Goal: Task Accomplishment & Management: Manage account settings

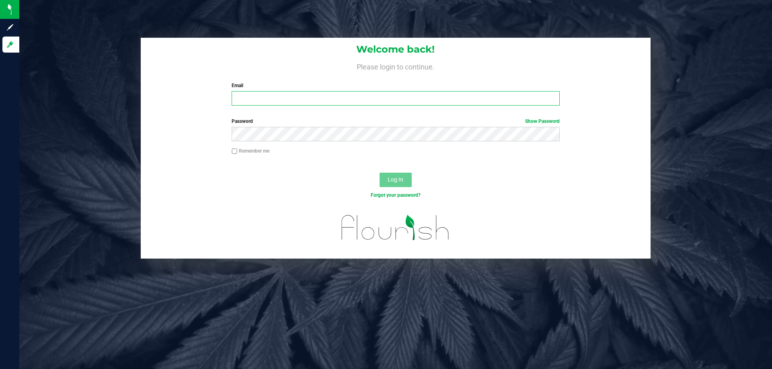
click at [254, 96] on input "Email" at bounding box center [396, 98] width 328 height 14
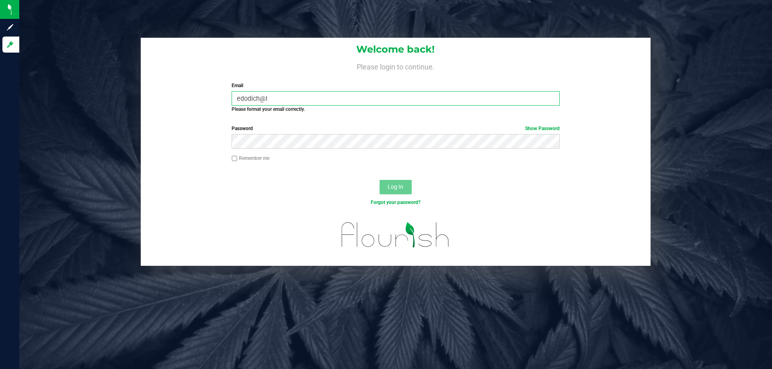
type input "edodich@li"
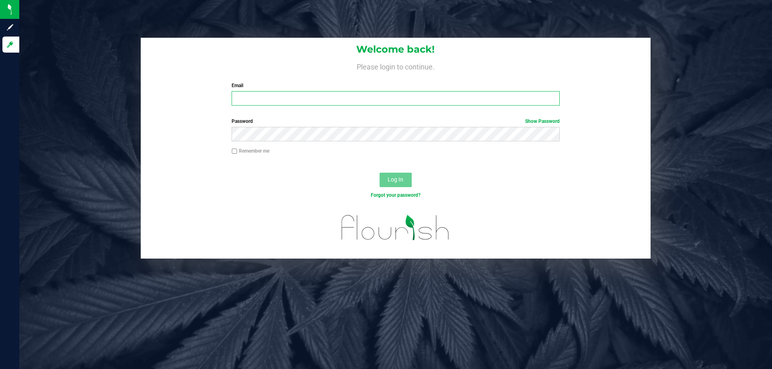
click at [334, 96] on input "Email" at bounding box center [396, 98] width 328 height 14
type input "[EMAIL_ADDRESS][DOMAIN_NAME]"
click at [379, 173] on button "Log In" at bounding box center [395, 180] width 32 height 14
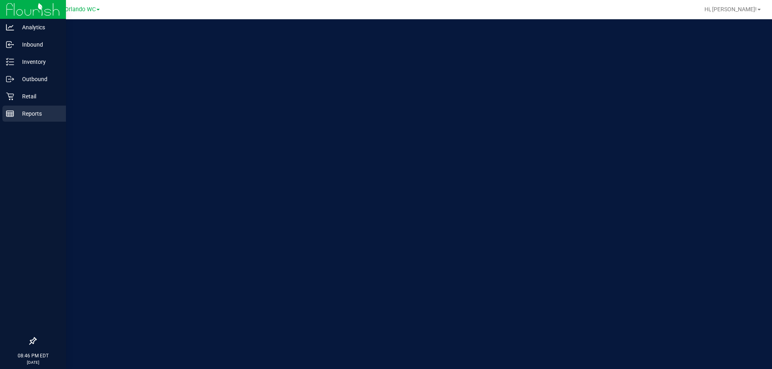
click at [21, 109] on div "Reports" at bounding box center [34, 114] width 64 height 16
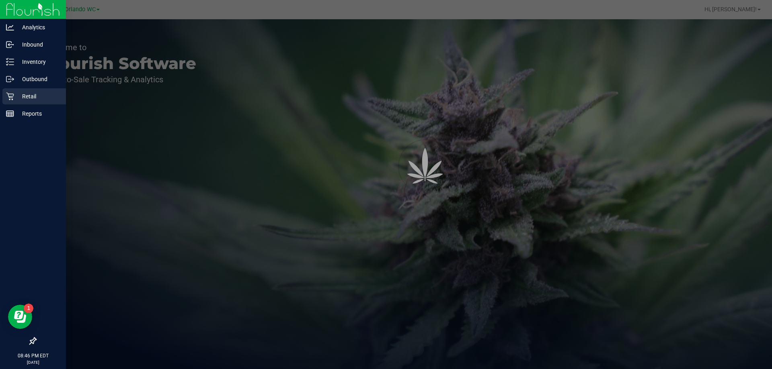
click at [19, 97] on p "Retail" at bounding box center [38, 97] width 48 height 10
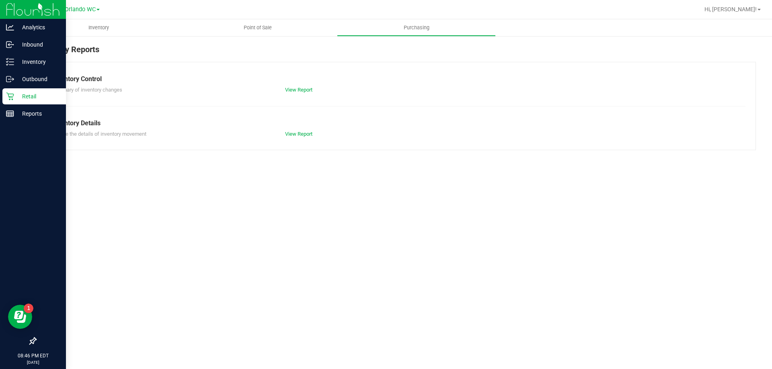
click at [19, 97] on p "Retail" at bounding box center [38, 97] width 48 height 10
click at [9, 98] on icon at bounding box center [10, 96] width 8 height 8
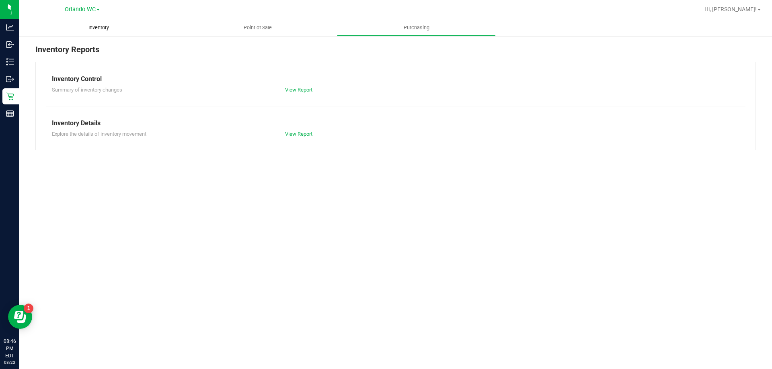
click at [123, 29] on uib-tab-heading "Inventory" at bounding box center [98, 27] width 159 height 17
click at [266, 31] on span "Point of Sale" at bounding box center [258, 27] width 50 height 7
click at [395, 26] on span "Purchasing" at bounding box center [416, 27] width 47 height 7
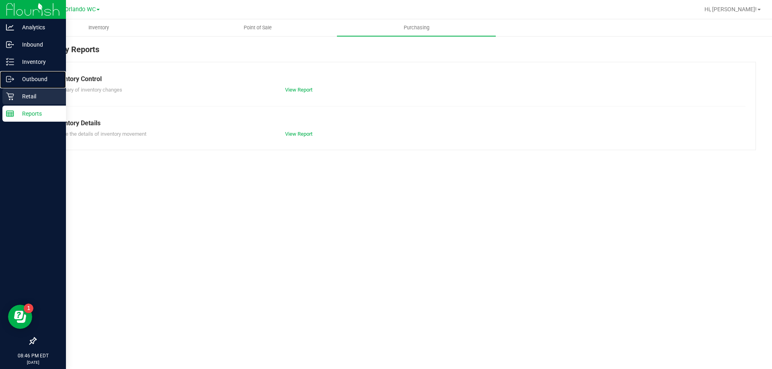
click at [10, 88] on nav "Analytics Inbound Inventory Outbound Retail Reports 08:46 PM EDT 08/23/2025 08/…" at bounding box center [33, 184] width 66 height 369
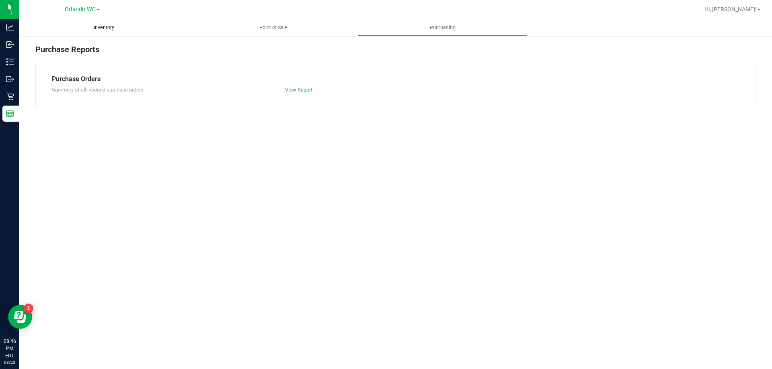
click at [117, 26] on span "Inventory" at bounding box center [104, 27] width 42 height 7
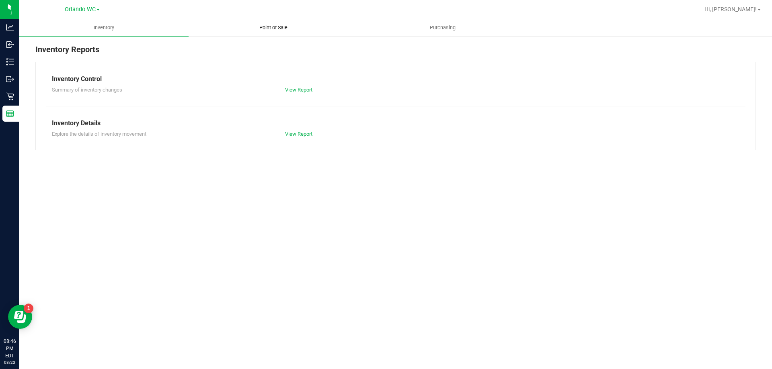
click at [240, 31] on uib-tab-heading "Point of Sale" at bounding box center [273, 28] width 168 height 16
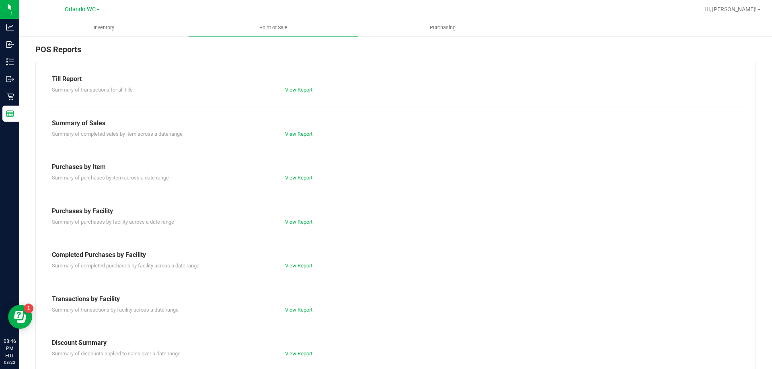
click at [353, 291] on div "Till Report Summary of transactions for all tills View Report Summary of Sales …" at bounding box center [395, 238] width 720 height 353
click at [347, 299] on div "Transactions by Facility" at bounding box center [395, 300] width 687 height 10
click at [304, 310] on link "View Report" at bounding box center [298, 310] width 27 height 6
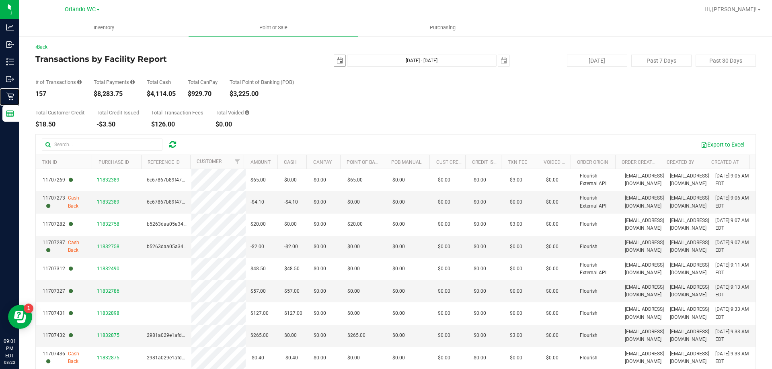
click at [338, 62] on span "select" at bounding box center [339, 60] width 6 height 6
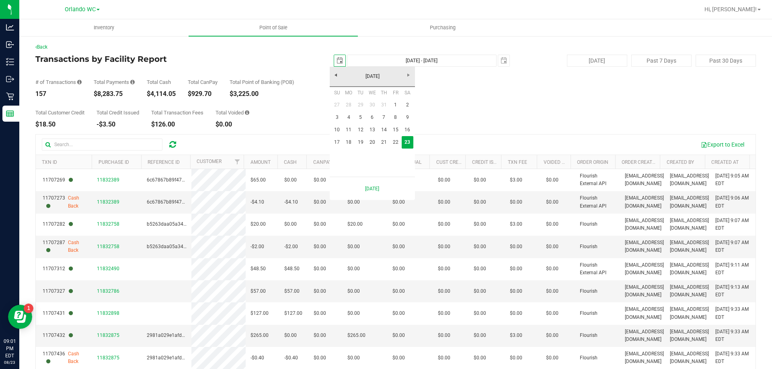
scroll to position [0, 20]
click at [334, 140] on link "17" at bounding box center [337, 142] width 12 height 12
type input "2025-08-17"
type input "Aug 17, 2025 - Aug 23, 2025"
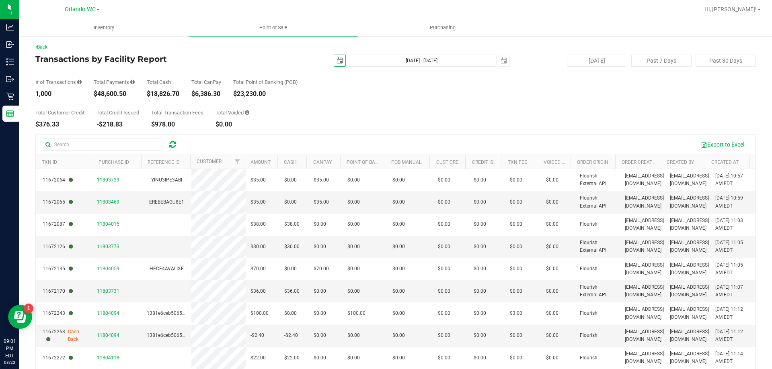
click at [338, 55] on span "select" at bounding box center [339, 60] width 11 height 11
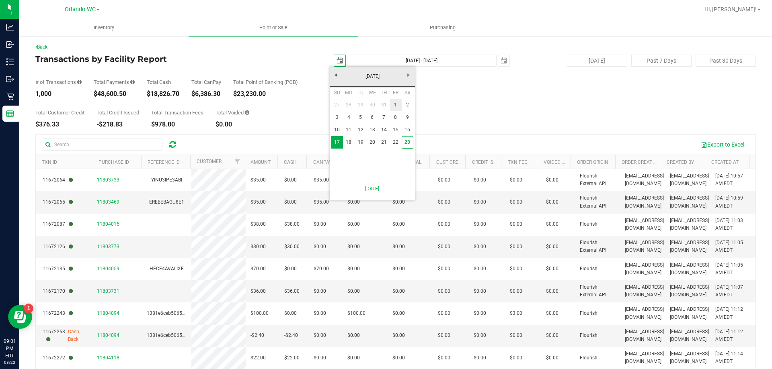
click at [393, 105] on link "1" at bounding box center [396, 105] width 12 height 12
type input "2025-08-01"
type input "Aug 1, 2025 - Aug 23, 2025"
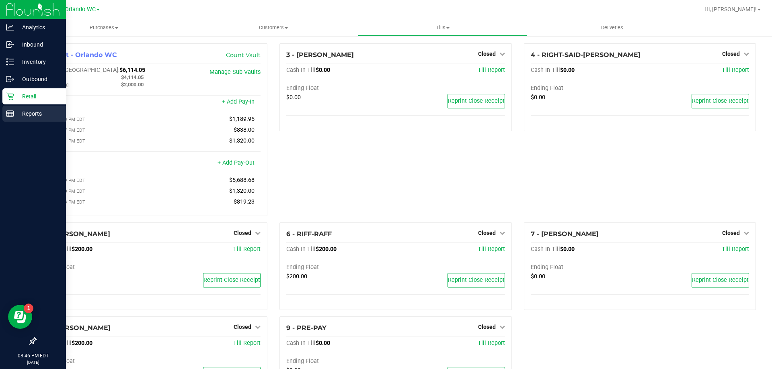
click at [14, 111] on rect at bounding box center [9, 114] width 7 height 6
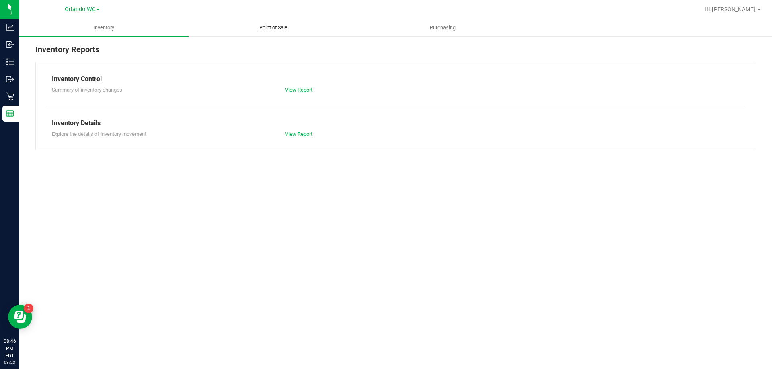
click at [242, 29] on uib-tab-heading "Point of Sale" at bounding box center [273, 28] width 168 height 16
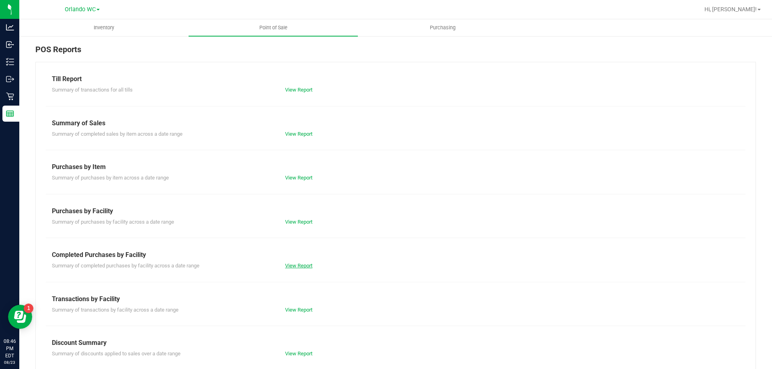
click at [294, 266] on link "View Report" at bounding box center [298, 266] width 27 height 6
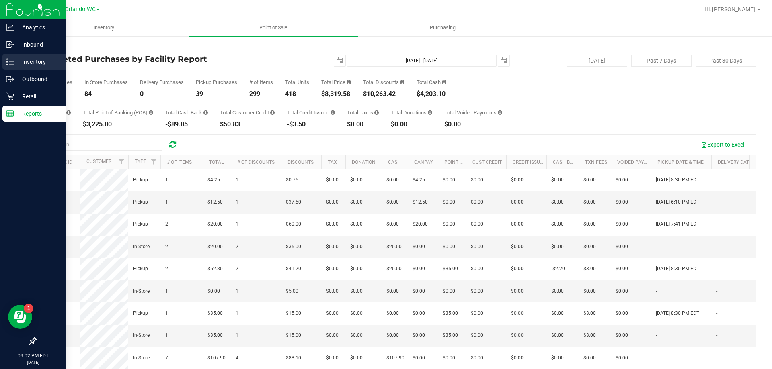
click at [17, 55] on div "Inventory" at bounding box center [34, 62] width 64 height 16
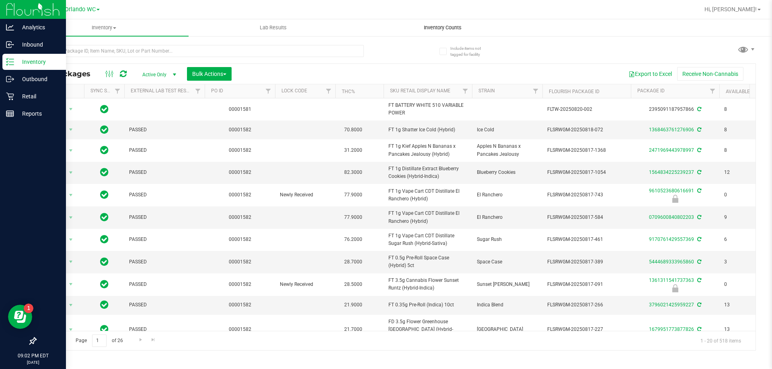
click at [445, 21] on uib-tab-heading "Inventory Counts" at bounding box center [442, 28] width 168 height 16
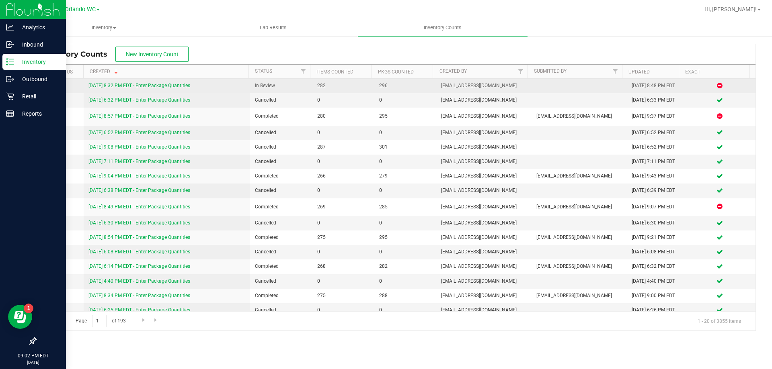
click at [123, 84] on link "8/23/25 8:32 PM EDT - Enter Package Quantities" at bounding box center [139, 86] width 102 height 6
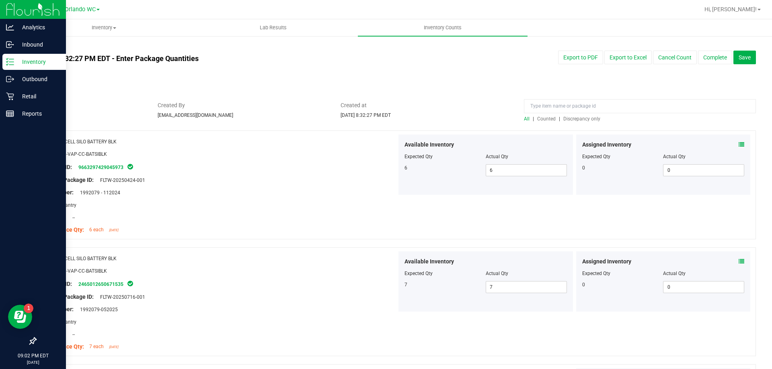
click at [582, 118] on span "Discrepancy only" at bounding box center [581, 119] width 37 height 6
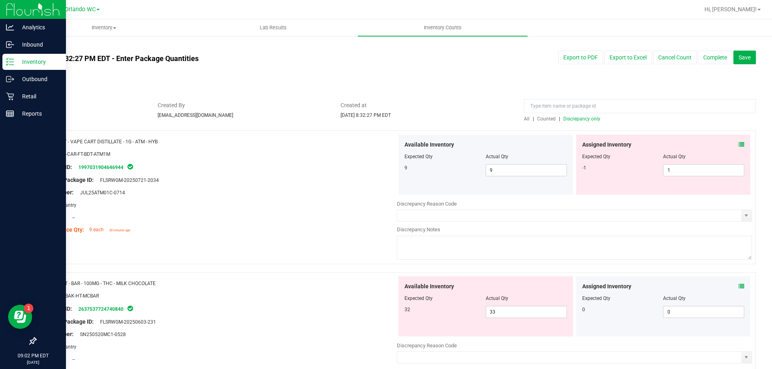
click at [742, 143] on div "Assigned Inventory Expected Qty Actual Qty -1 1 1" at bounding box center [663, 165] width 174 height 60
click at [738, 144] on icon at bounding box center [741, 145] width 6 height 6
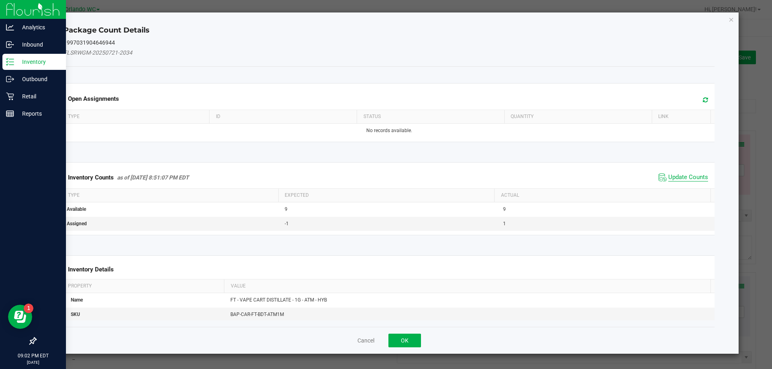
click at [668, 179] on span "Update Counts" at bounding box center [688, 178] width 40 height 8
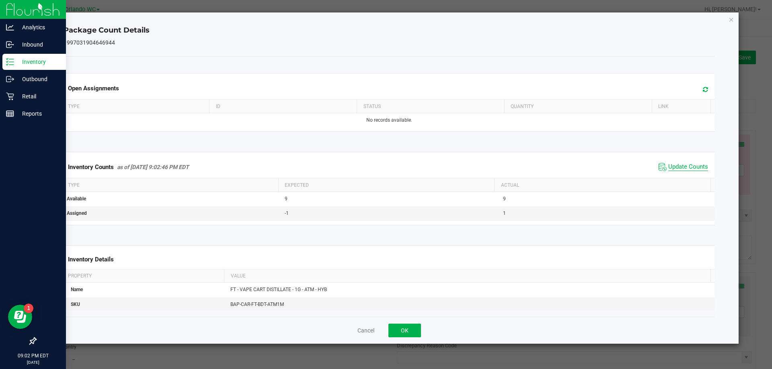
click at [666, 179] on th "Actual" at bounding box center [602, 185] width 216 height 14
click at [671, 165] on span "Update Counts" at bounding box center [688, 167] width 40 height 8
click at [393, 322] on div "Cancel OK" at bounding box center [389, 330] width 651 height 27
click at [398, 328] on button "OK" at bounding box center [404, 331] width 33 height 14
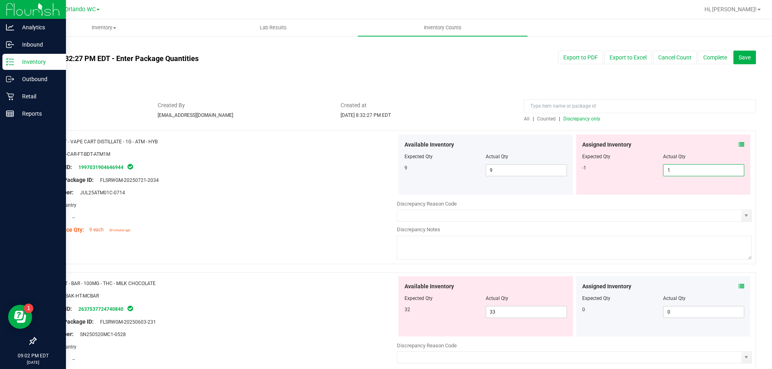
drag, startPoint x: 683, startPoint y: 168, endPoint x: 564, endPoint y: 150, distance: 120.3
click at [576, 153] on div "Assigned Inventory Expected Qty Actual Qty -1 1 1" at bounding box center [663, 165] width 174 height 60
type input "0"
click at [483, 107] on span "Created at" at bounding box center [425, 105] width 171 height 8
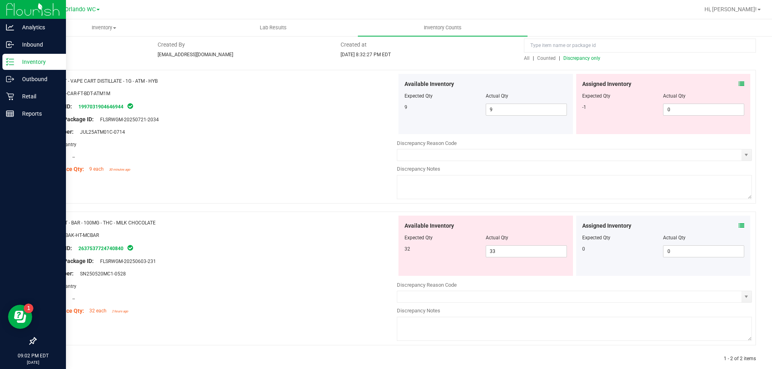
scroll to position [72, 0]
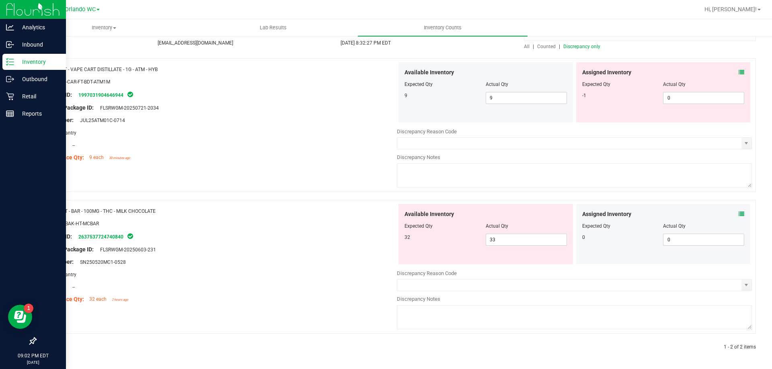
click at [732, 216] on div "Assigned Inventory" at bounding box center [663, 214] width 162 height 8
click at [740, 216] on div "Assigned Inventory Expected Qty Actual Qty 0 0 0" at bounding box center [663, 234] width 174 height 60
click at [738, 213] on icon at bounding box center [741, 214] width 6 height 6
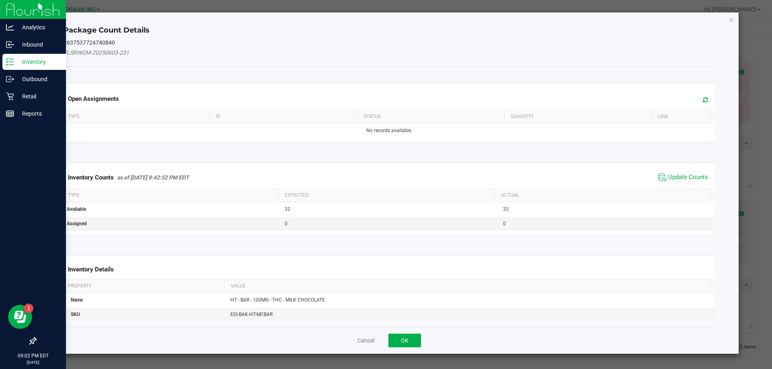
click at [661, 178] on span "Update Counts" at bounding box center [682, 178] width 53 height 12
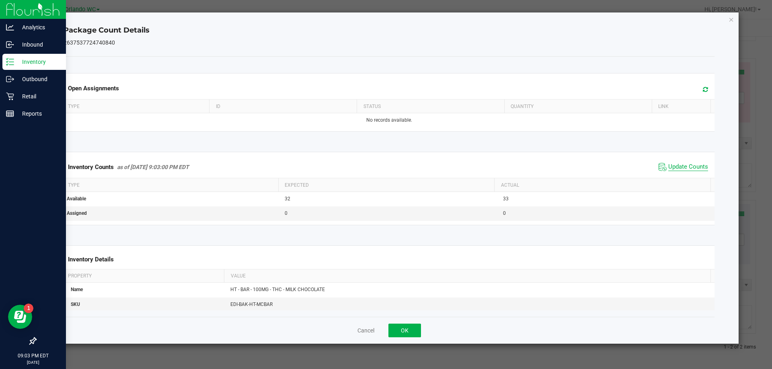
click at [680, 166] on span "Update Counts" at bounding box center [688, 167] width 40 height 8
click at [427, 328] on div "Cancel OK" at bounding box center [389, 330] width 651 height 27
click at [410, 329] on button "OK" at bounding box center [404, 331] width 33 height 14
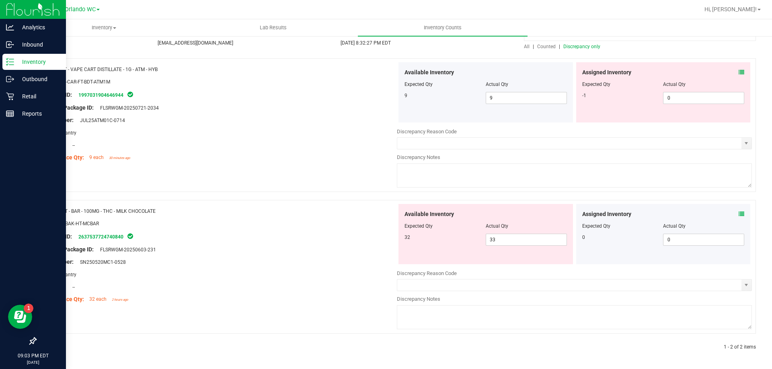
click at [321, 244] on div at bounding box center [219, 244] width 355 height 4
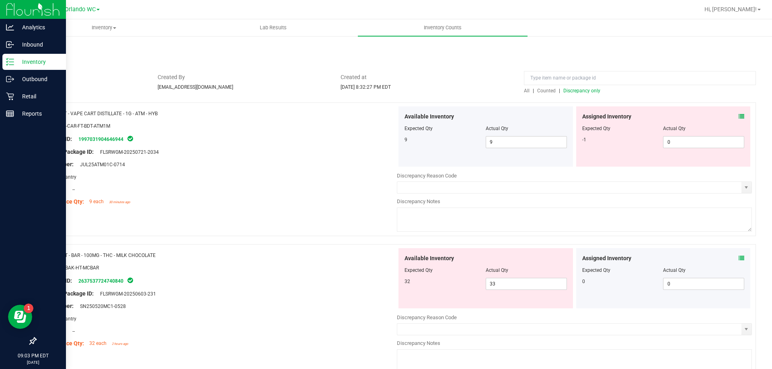
click at [321, 244] on div "Name: FT - VAPE CART DISTILLATE - 1G - ATM - HYB SKU: BAP-CAR-FT-BDT-ATM1M Pack…" at bounding box center [395, 249] width 720 height 293
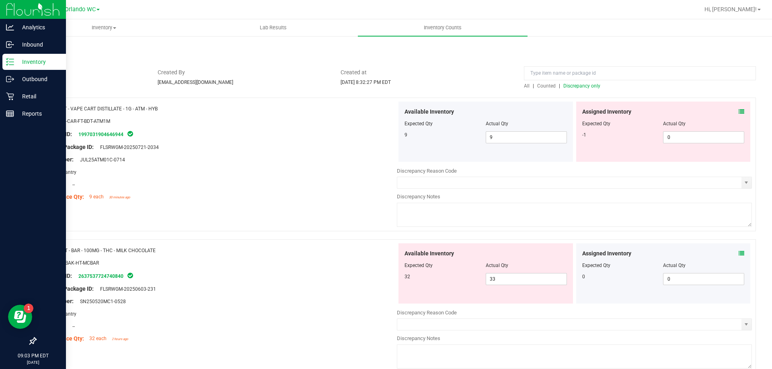
scroll to position [72, 0]
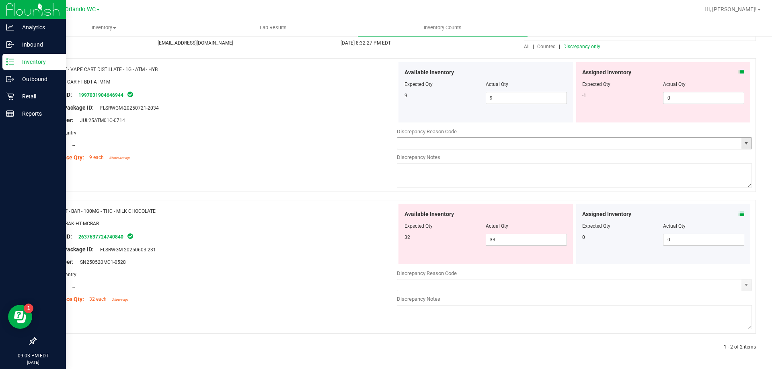
click at [741, 146] on span "select" at bounding box center [746, 143] width 10 height 11
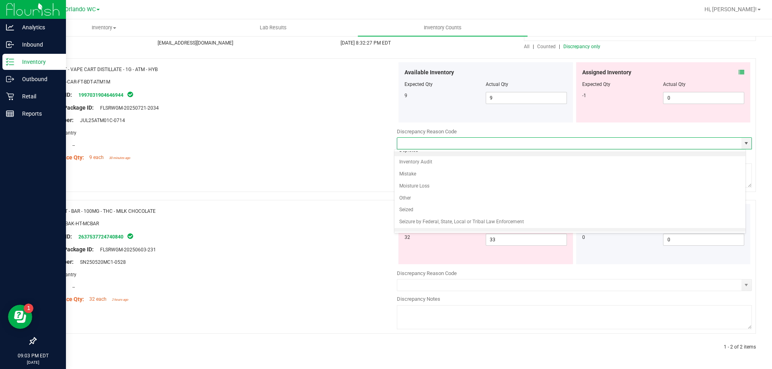
scroll to position [0, 0]
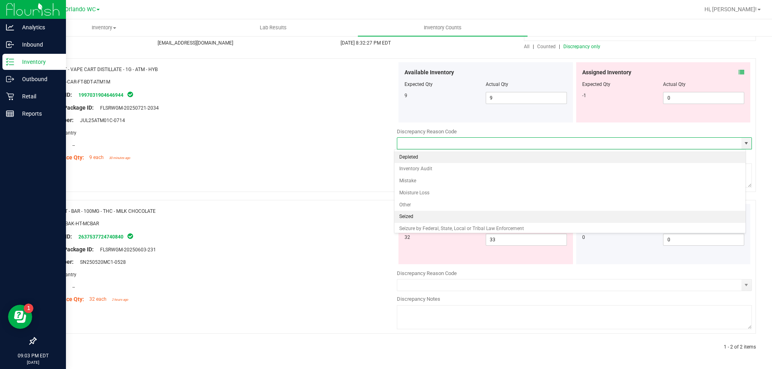
click at [345, 213] on div "Name: HT - BAR - 100MG - THC - MILK CHOCOLATE" at bounding box center [219, 211] width 355 height 8
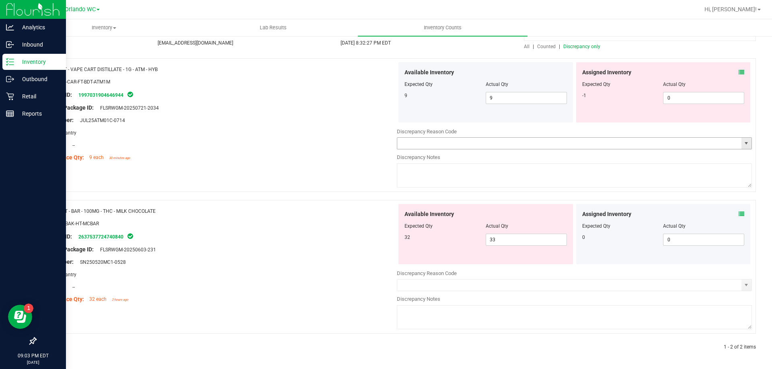
click at [743, 140] on span "select" at bounding box center [746, 143] width 6 height 6
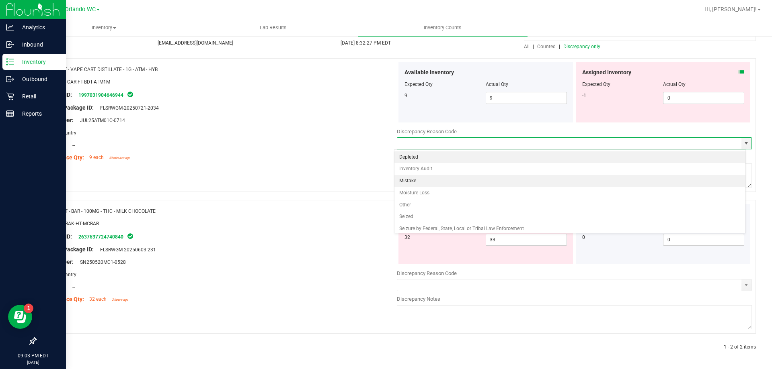
click at [431, 182] on li "Mistake" at bounding box center [569, 181] width 351 height 12
type input "Mistake"
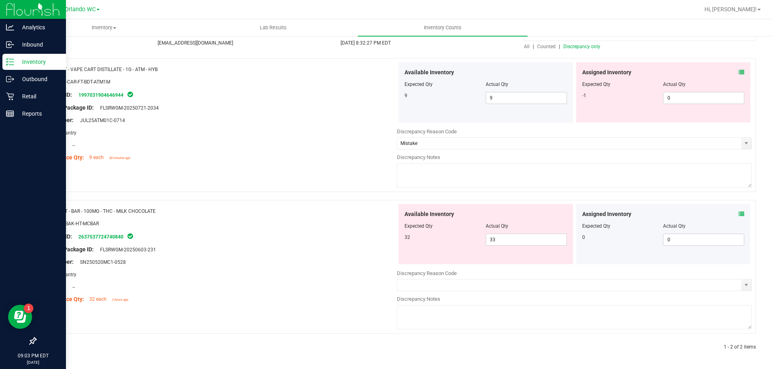
click at [431, 172] on textarea at bounding box center [574, 176] width 355 height 24
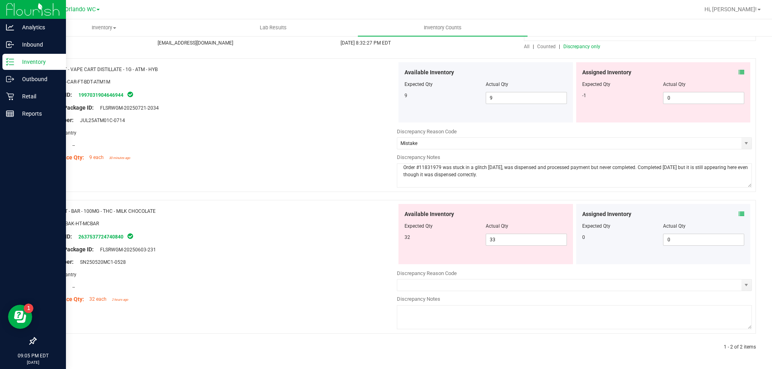
click at [489, 178] on textarea "Order #11831979 was stuck in a glitch yesterday, was dispensed and processed pa…" at bounding box center [574, 176] width 355 height 24
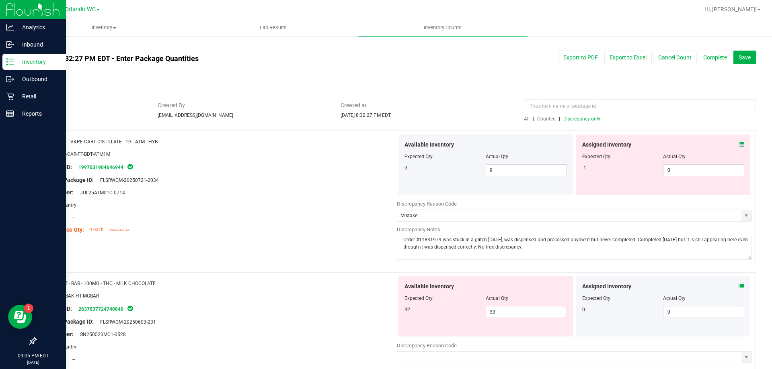
type textarea "Order #11831979 was stuck in a glitch yesterday, was dispensed and processed pa…"
click at [350, 154] on div "SKU: BAP-CAR-FT-BDT-ATM1M" at bounding box center [219, 154] width 355 height 8
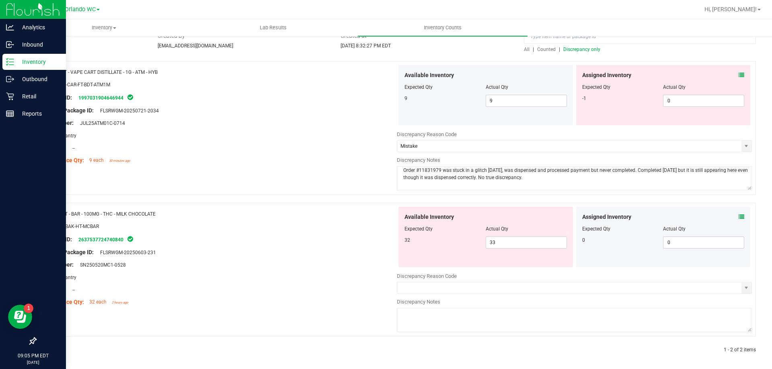
scroll to position [72, 0]
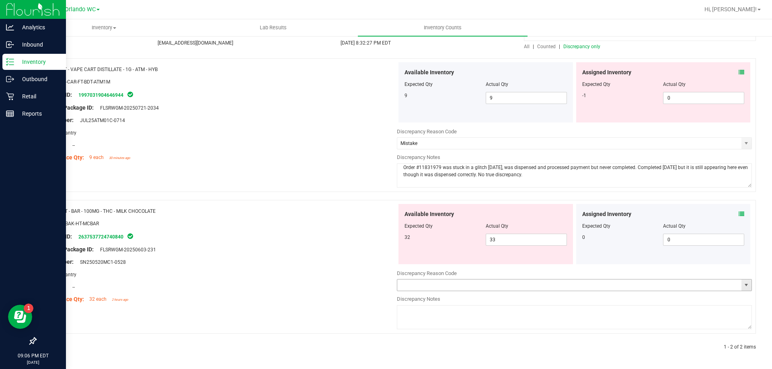
click at [743, 285] on span "select" at bounding box center [746, 285] width 6 height 6
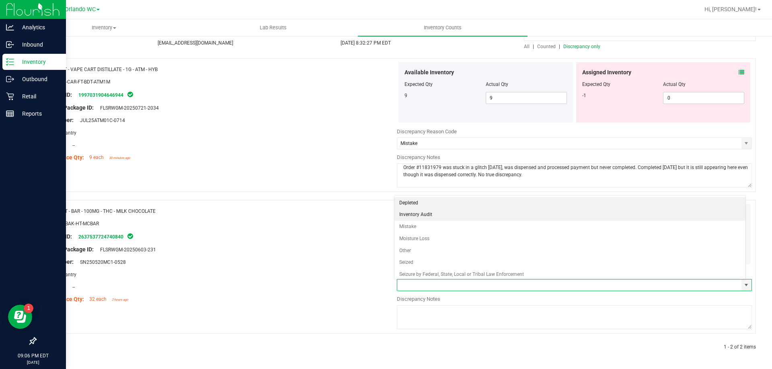
click at [455, 219] on li "Inventory Audit" at bounding box center [569, 215] width 351 height 12
type input "Inventory Audit"
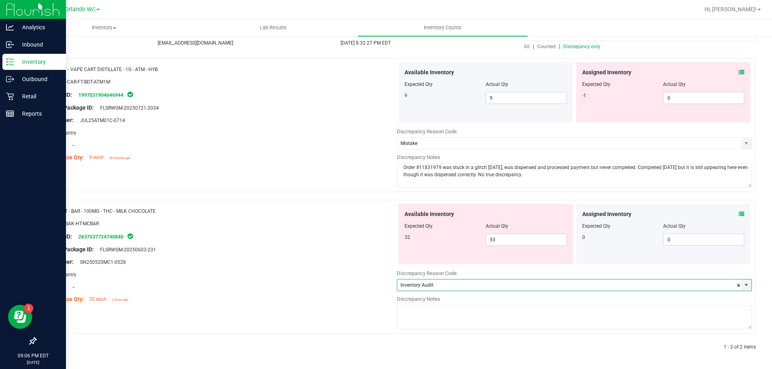
click at [429, 306] on textarea at bounding box center [574, 318] width 355 height 24
type textarea "Actual count 33 investigation pending"
drag, startPoint x: 352, startPoint y: 251, endPoint x: 349, endPoint y: 248, distance: 4.3
click at [351, 250] on div "Original Package ID: FLSRWGM-20250603-231" at bounding box center [219, 250] width 355 height 8
drag, startPoint x: 522, startPoint y: 178, endPoint x: 381, endPoint y: 163, distance: 141.9
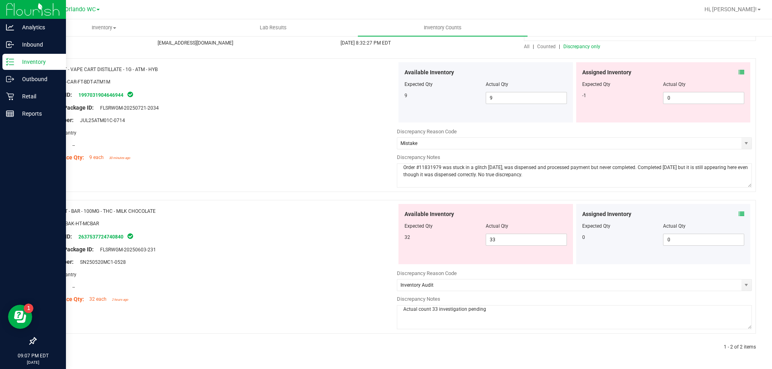
click at [381, 163] on div "Name: FT - VAPE CART DISTILLATE - 1G - ATM - HYB SKU: BAP-CAR-FT-BDT-ATM1M Pack…" at bounding box center [395, 125] width 720 height 134
click at [279, 215] on div at bounding box center [219, 217] width 355 height 4
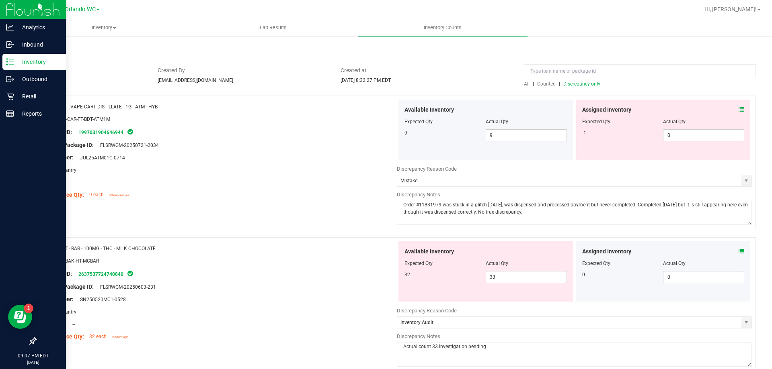
scroll to position [0, 0]
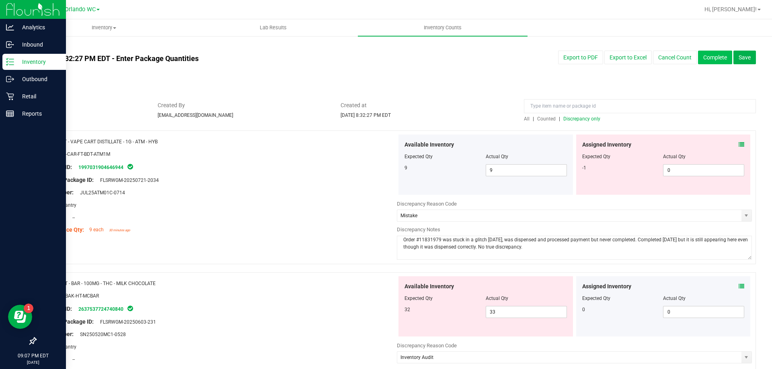
click at [716, 54] on button "Complete" at bounding box center [715, 58] width 34 height 14
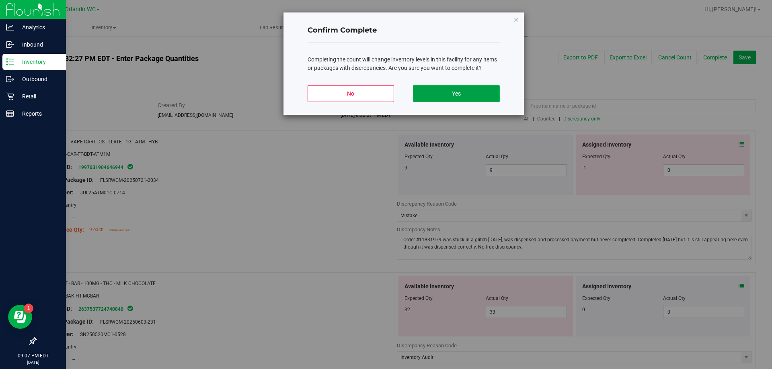
click at [466, 99] on button "Yes" at bounding box center [456, 93] width 86 height 17
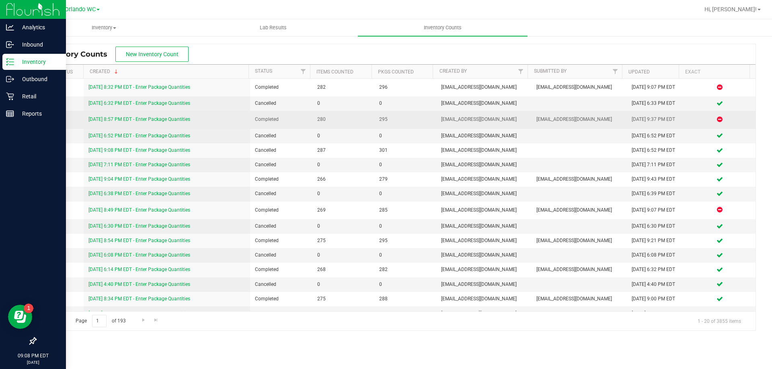
click at [135, 121] on link "8/22/25 8:57 PM EDT - Enter Package Quantities" at bounding box center [139, 120] width 102 height 6
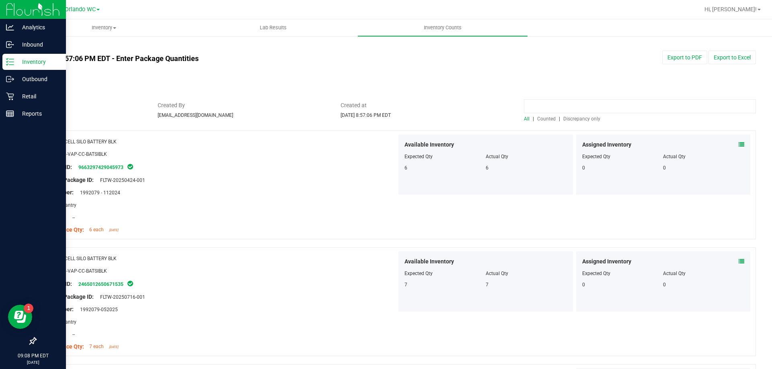
click at [577, 113] on input at bounding box center [640, 106] width 232 height 14
click at [576, 118] on span "Discrepancy only" at bounding box center [581, 119] width 37 height 6
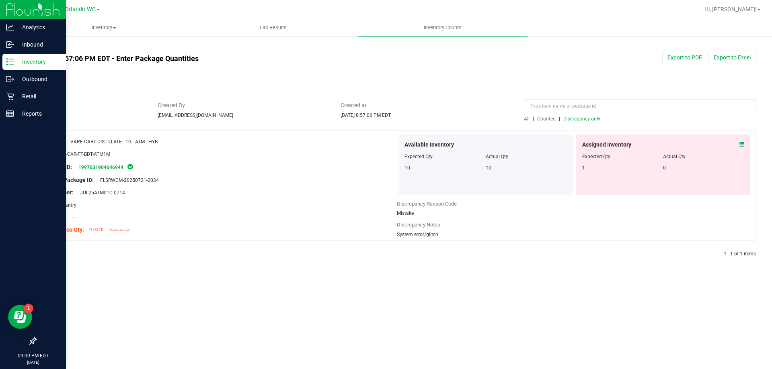
click at [5, 62] on div "Inventory" at bounding box center [34, 62] width 64 height 16
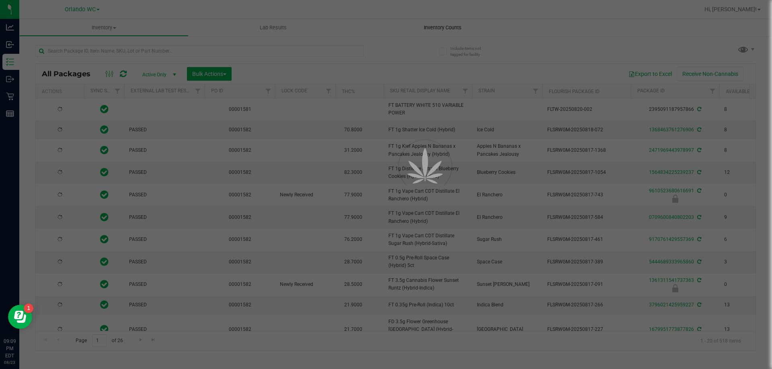
type input "2026-02-15"
click at [454, 26] on span "Inventory Counts" at bounding box center [442, 27] width 59 height 7
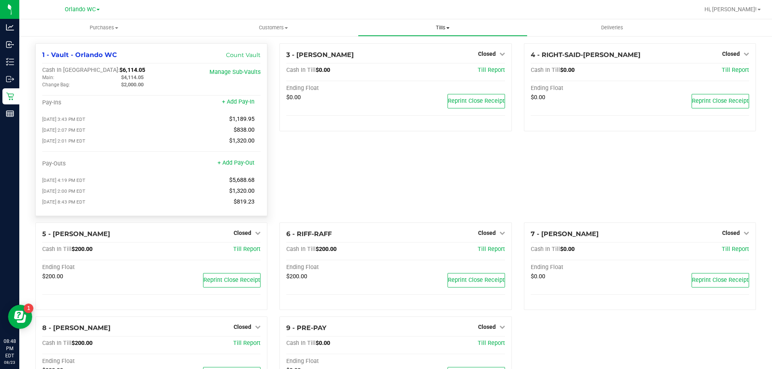
click at [474, 28] on span "Tills" at bounding box center [442, 27] width 168 height 7
click at [428, 51] on li "Manage tills" at bounding box center [442, 49] width 169 height 10
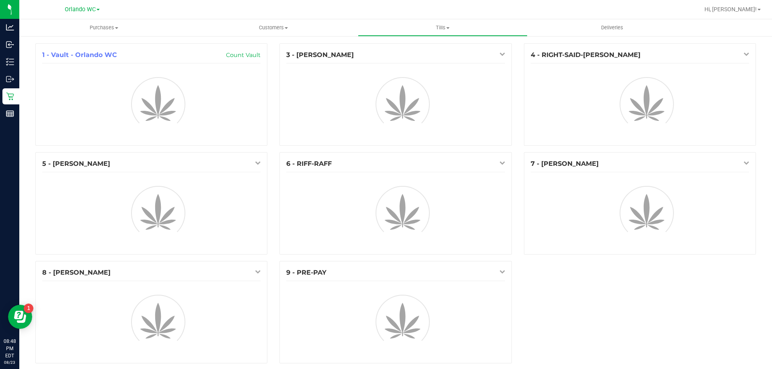
click at [487, 18] on nav "Orlando WC Hi, [PERSON_NAME]!" at bounding box center [395, 9] width 753 height 19
click at [477, 23] on uib-tab-heading "Tills Manage tills Reconcile e-payments" at bounding box center [442, 28] width 168 height 16
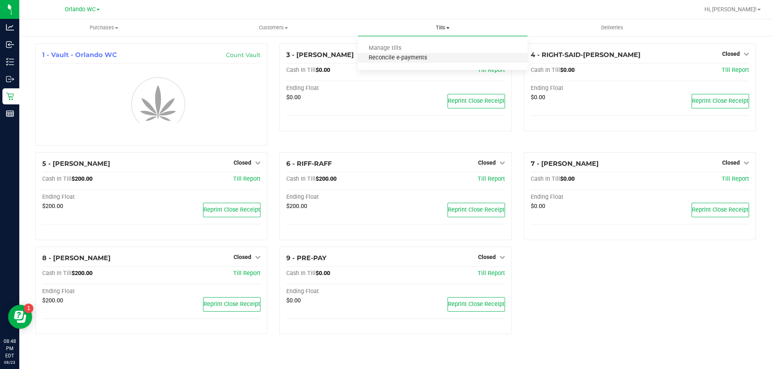
click at [432, 57] on span "Reconcile e-payments" at bounding box center [398, 58] width 80 height 7
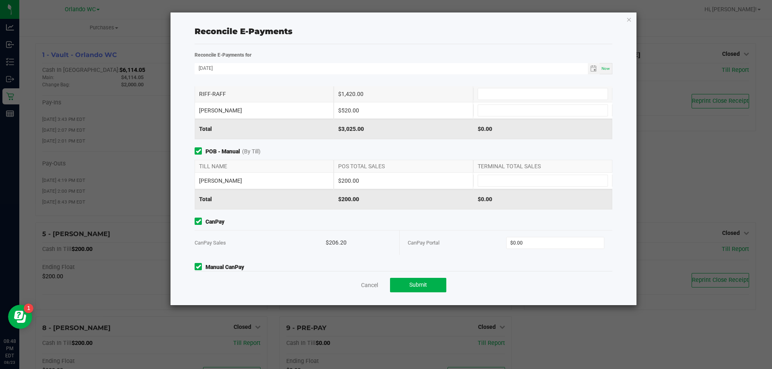
scroll to position [79, 0]
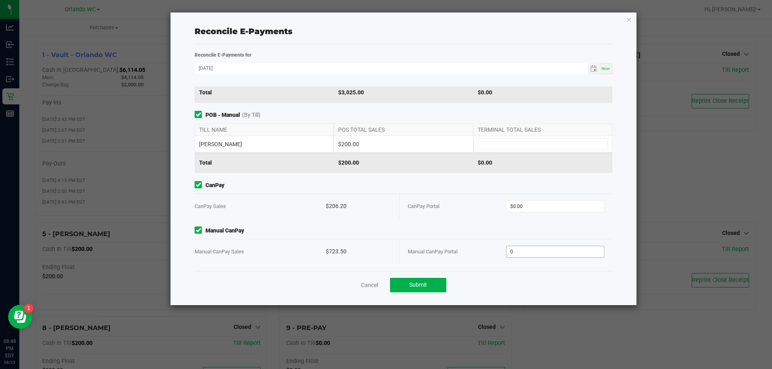
click at [560, 252] on input "0" at bounding box center [555, 251] width 98 height 11
type input "718.50"
type input "0"
type input "$718.50"
click at [550, 211] on input "0" at bounding box center [555, 206] width 98 height 11
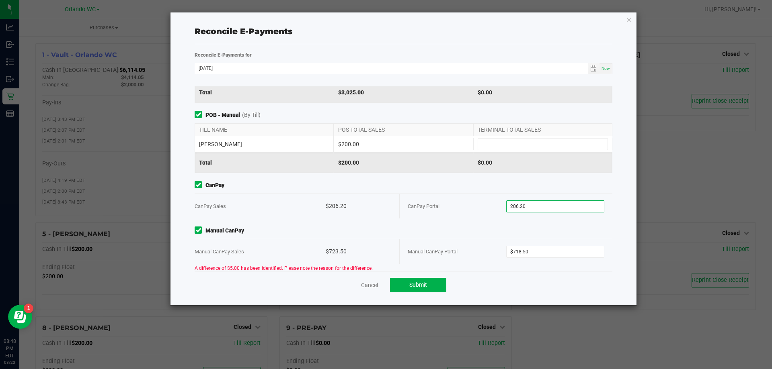
type input "$206.20"
click at [461, 174] on div "Point of Banking (POB) (By Till) TILL NAME POS TOTAL SALES TERMINAL TOTAL SALES…" at bounding box center [404, 178] width 430 height 185
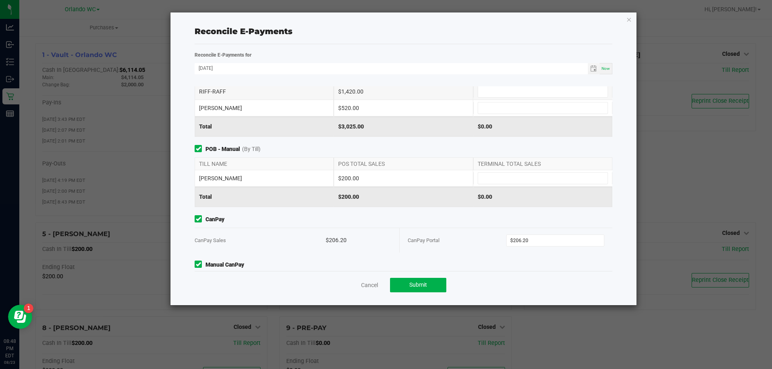
scroll to position [0, 0]
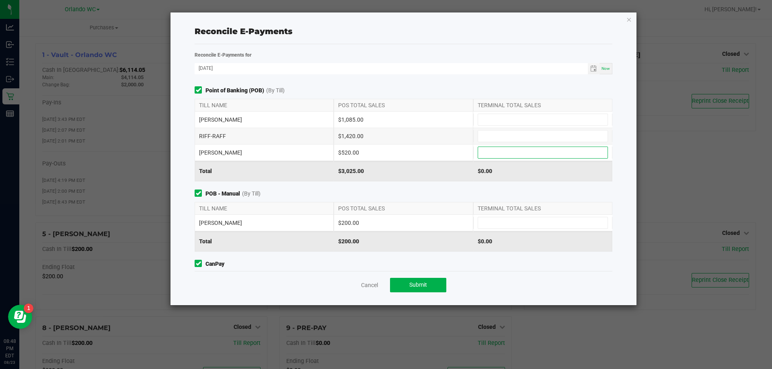
click at [515, 152] on input at bounding box center [542, 152] width 129 height 11
type input "$520.00"
click at [502, 224] on input at bounding box center [542, 222] width 129 height 11
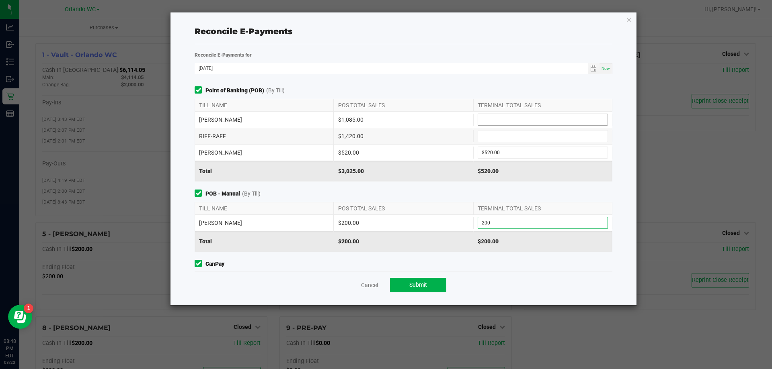
type input "$200.00"
click at [507, 123] on input at bounding box center [542, 119] width 129 height 11
type input "$1,085.00"
click at [513, 135] on input at bounding box center [542, 136] width 129 height 11
type input "$1,420.00"
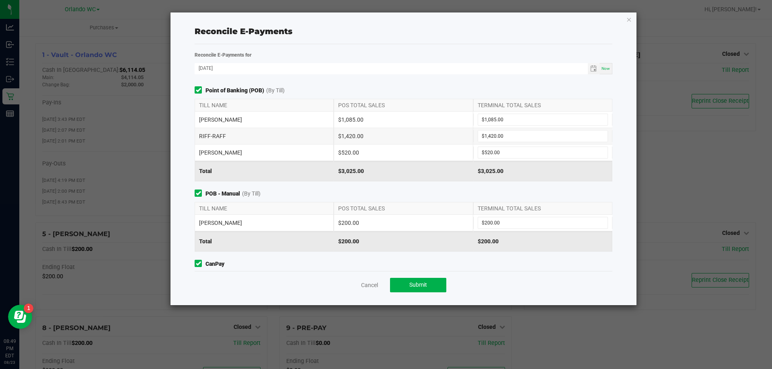
click at [451, 82] on div "Reconcile E-Payments for 08/23/2025 Now Point of Banking (POB) (By Till) TILL N…" at bounding box center [404, 161] width 430 height 221
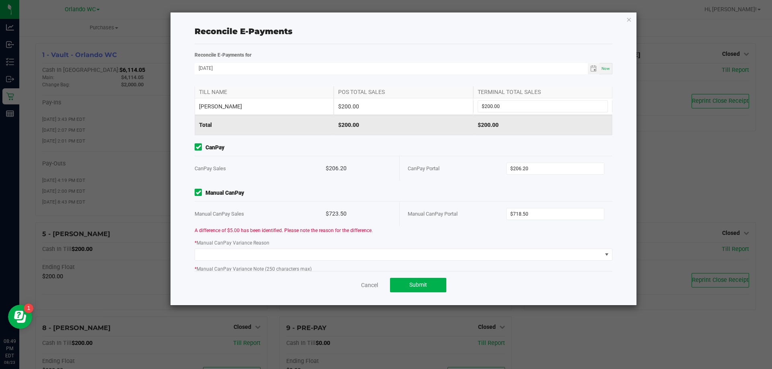
scroll to position [153, 0]
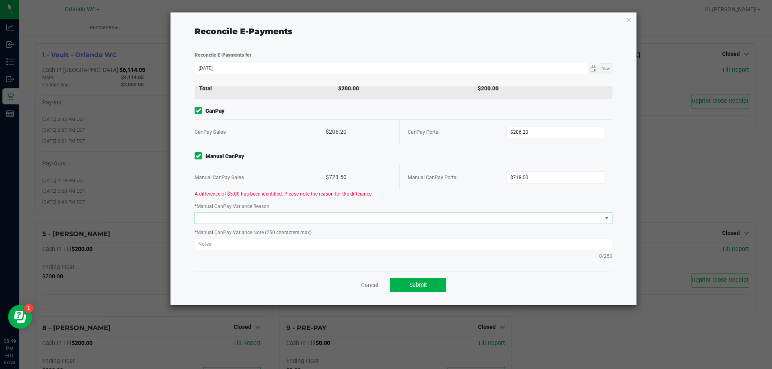
click at [404, 214] on span at bounding box center [398, 218] width 407 height 11
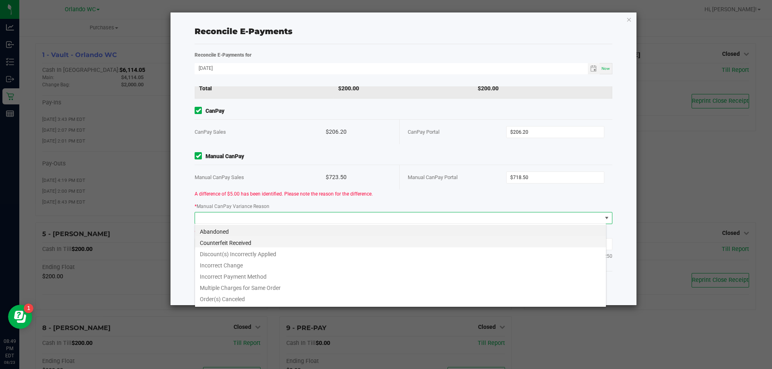
scroll to position [12, 412]
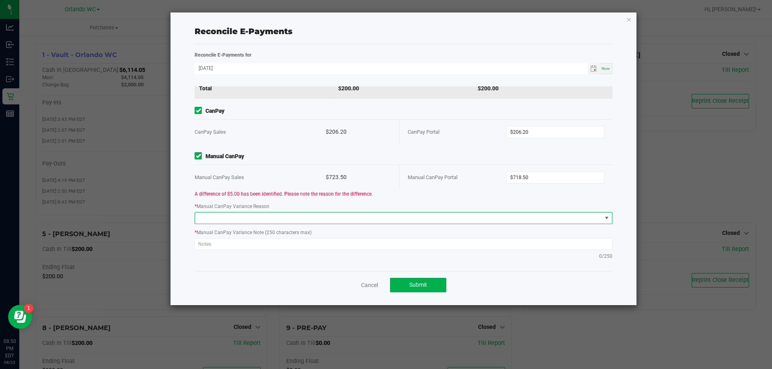
click at [302, 225] on div "A difference of $5.00 has been identified. Please note the reason for the diffe…" at bounding box center [404, 227] width 430 height 74
click at [301, 215] on span at bounding box center [398, 218] width 407 height 11
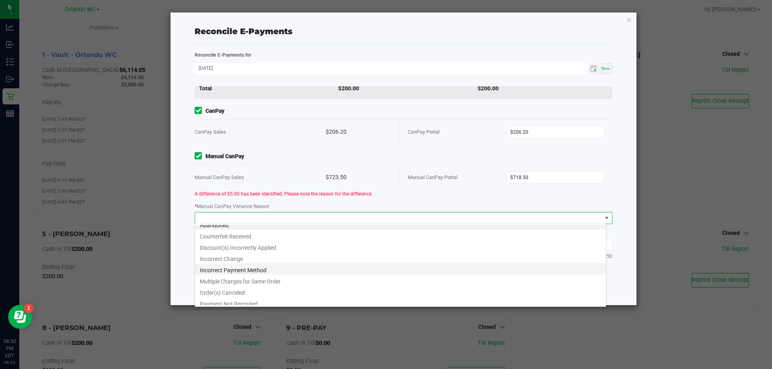
scroll to position [10, 0]
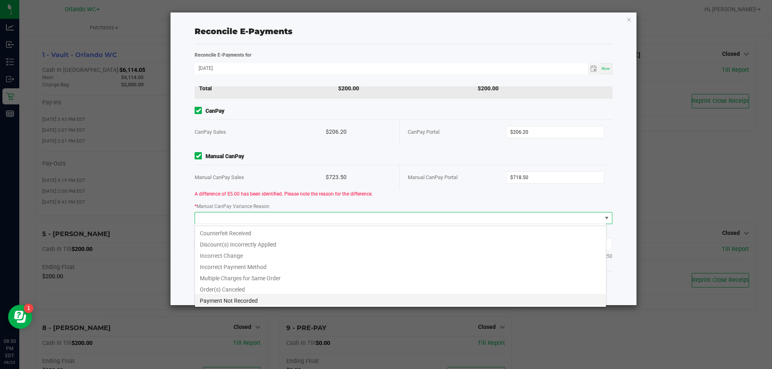
click at [273, 303] on li "Payment Not Recorded" at bounding box center [400, 299] width 411 height 11
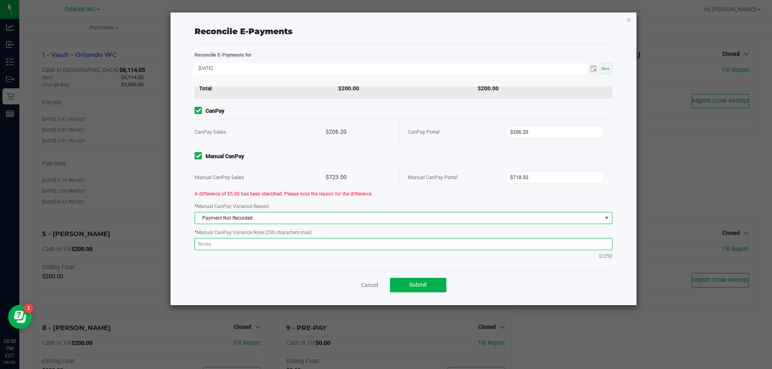
click at [275, 244] on textarea at bounding box center [404, 244] width 418 height 12
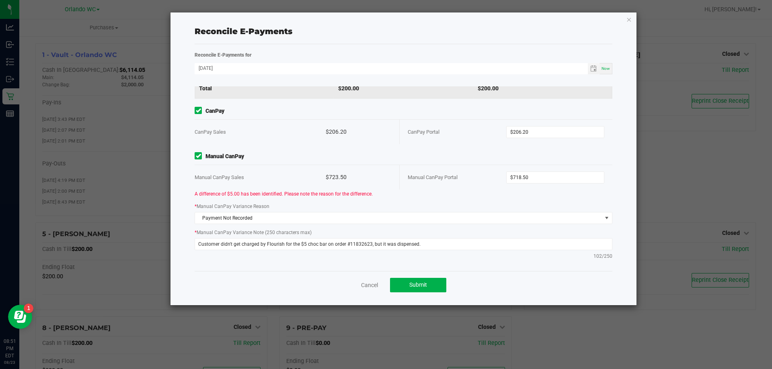
click at [476, 201] on div "A difference of $5.00 has been identified. Please note the reason for the diffe…" at bounding box center [404, 227] width 430 height 74
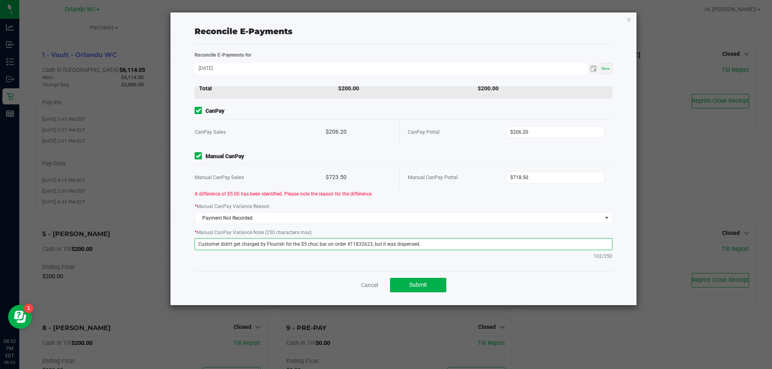
click at [447, 244] on textarea "Customer didn't get charged by Flourish for the $5 choc bar on order #11832623,…" at bounding box center [404, 244] width 418 height 12
drag, startPoint x: 446, startPoint y: 245, endPoint x: 198, endPoint y: 249, distance: 248.1
click at [199, 250] on div "Customer didn't get charged by Flourish for the $5 choc bar on order #11832623,…" at bounding box center [404, 245] width 418 height 14
click at [247, 243] on textarea "Customer purchased 2 chocolate bars today on two orders and was dispensed for b…" at bounding box center [404, 244] width 418 height 12
click at [440, 242] on textarea "Customer purchased 2 $5 chocolate bars today on two orders and was dispensed fo…" at bounding box center [404, 244] width 418 height 12
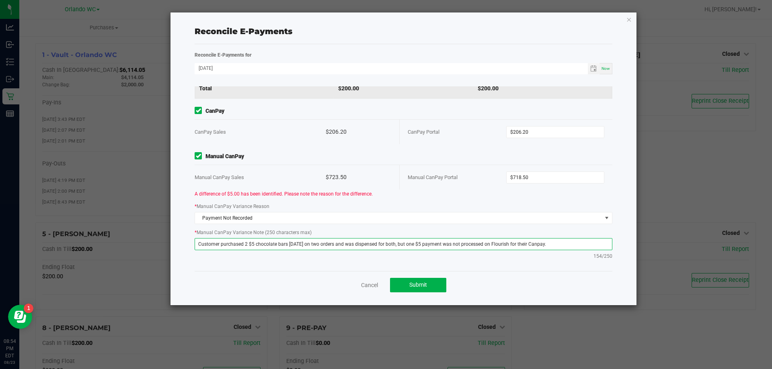
click at [220, 244] on textarea "Customer purchased 2 $5 chocolate bars today on two orders and was dispensed fo…" at bounding box center [404, 244] width 418 height 12
paste textarea "643515"
click at [574, 244] on textarea "Customer ID 643515 purchased 2 $5 chocolate bars today on two orders and was di…" at bounding box center [404, 244] width 418 height 12
paste textarea "11833474"
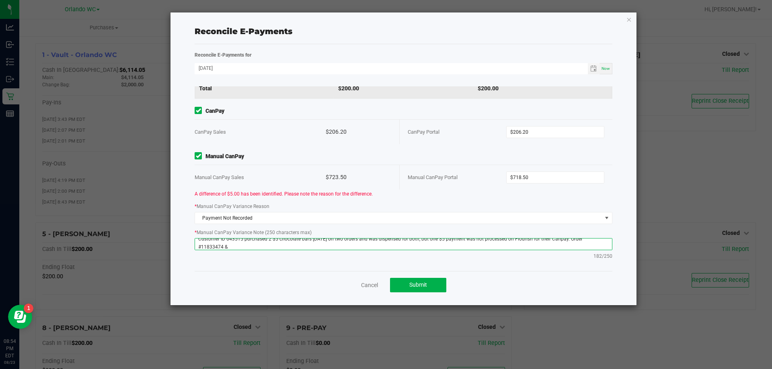
paste textarea "11832623"
click at [195, 245] on textarea "Customer ID 643515 purchased 2 $5 chocolate bars today on two orders and was di…" at bounding box center [404, 244] width 418 height 12
drag, startPoint x: 330, startPoint y: 246, endPoint x: 168, endPoint y: 222, distance: 163.3
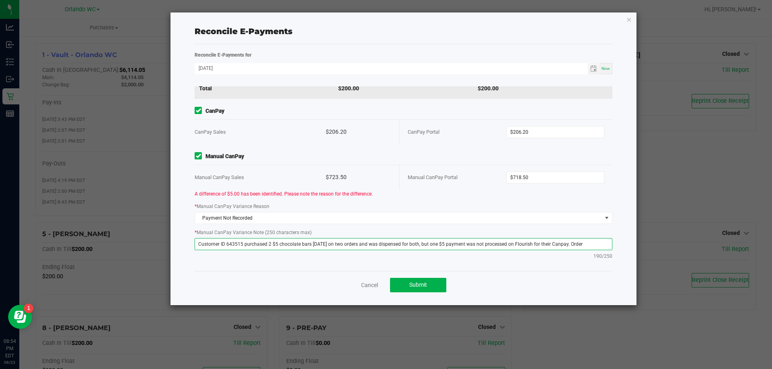
click at [168, 222] on div "Reconcile E-Payments Reconcile E-Payments for 08/23/2025 Now Point of Banking (…" at bounding box center [389, 159] width 496 height 294
type textarea "Customer ID 643515 purchased 2 $5 chocolate bars today on two orders and was di…"
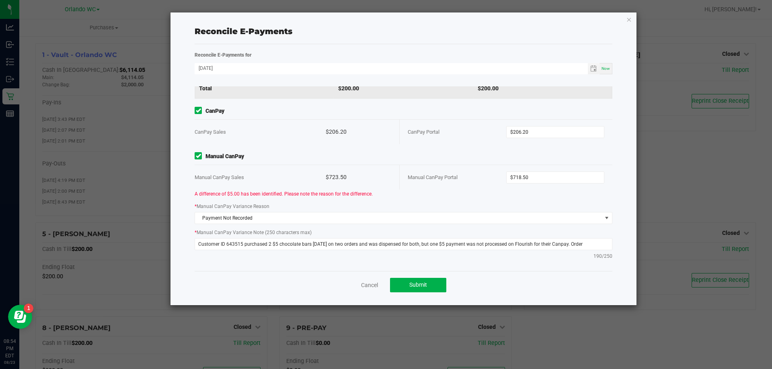
click at [367, 191] on span "A difference of $5.00 has been identified. Please note the reason for the diffe…" at bounding box center [284, 194] width 178 height 6
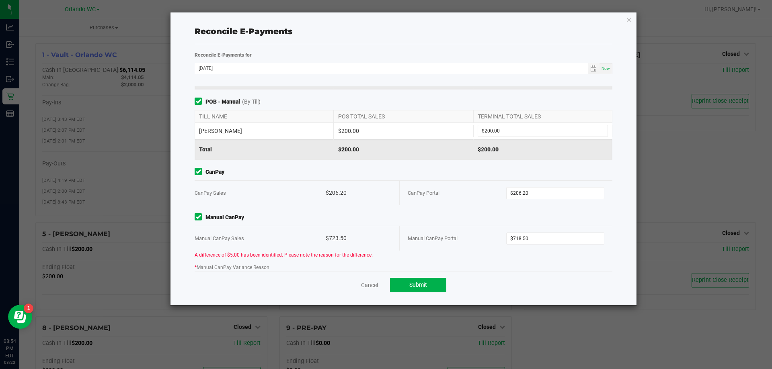
scroll to position [153, 0]
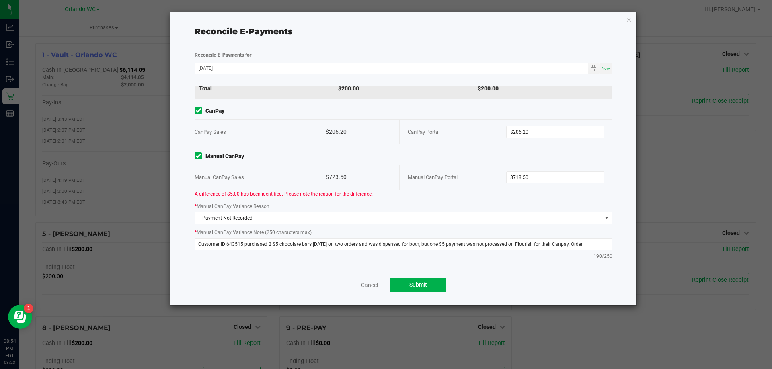
click at [394, 178] on div "Manual CanPay Sales $723.50" at bounding box center [297, 177] width 205 height 25
click at [427, 279] on button "Submit" at bounding box center [418, 285] width 56 height 14
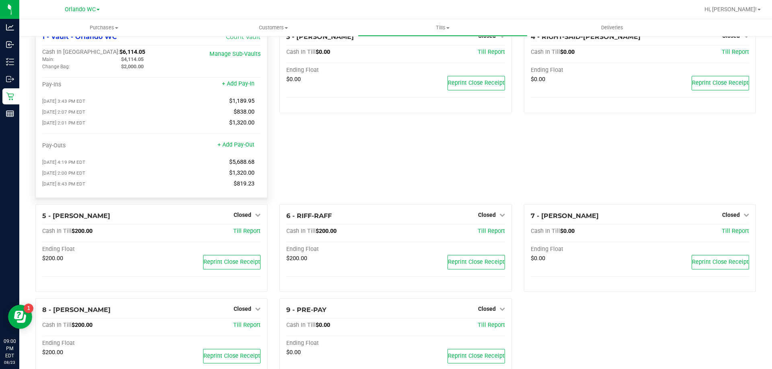
scroll to position [0, 0]
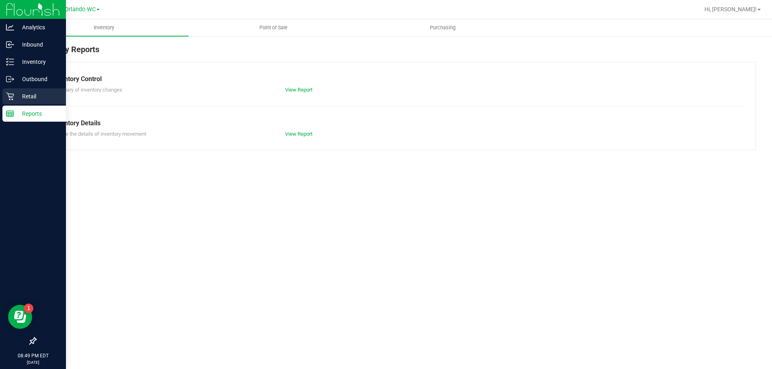
click at [10, 97] on icon at bounding box center [10, 96] width 8 height 8
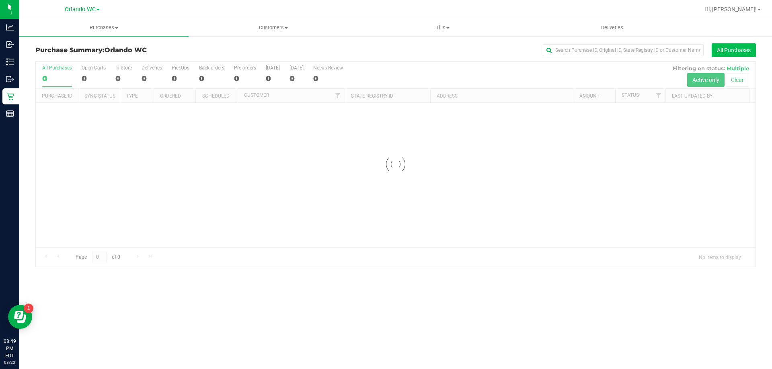
click at [731, 49] on button "All Purchases" at bounding box center [734, 50] width 44 height 14
click at [745, 45] on button "All Purchases" at bounding box center [734, 50] width 44 height 14
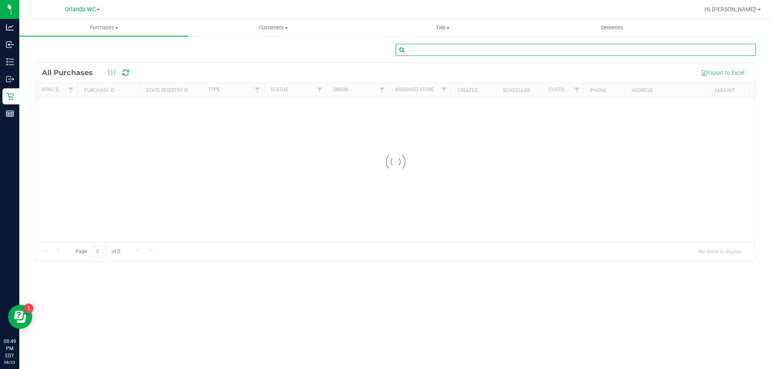
click at [595, 51] on input "text" at bounding box center [576, 50] width 360 height 12
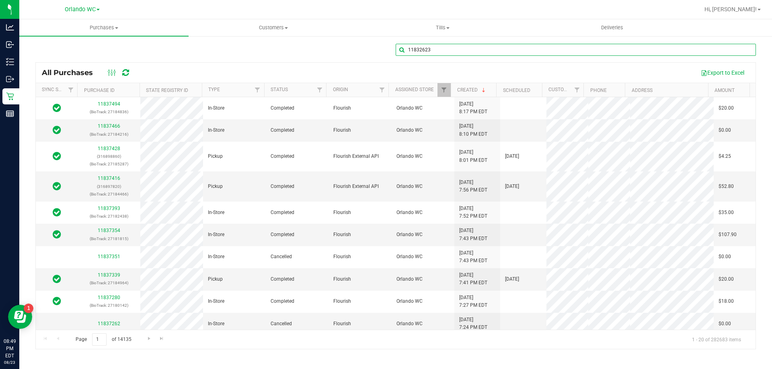
type input "11832623"
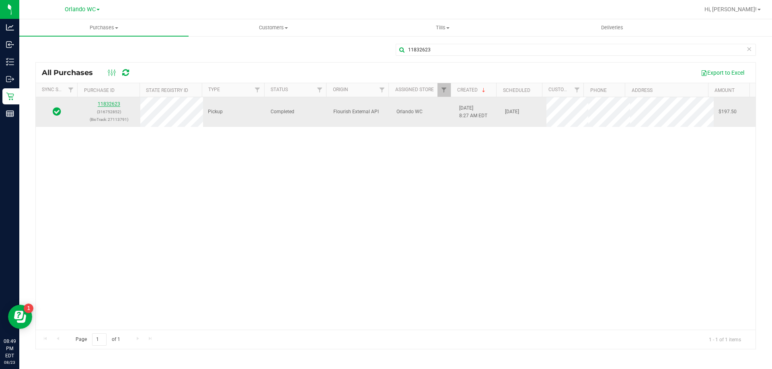
click at [106, 106] on link "11832623" at bounding box center [109, 104] width 23 height 6
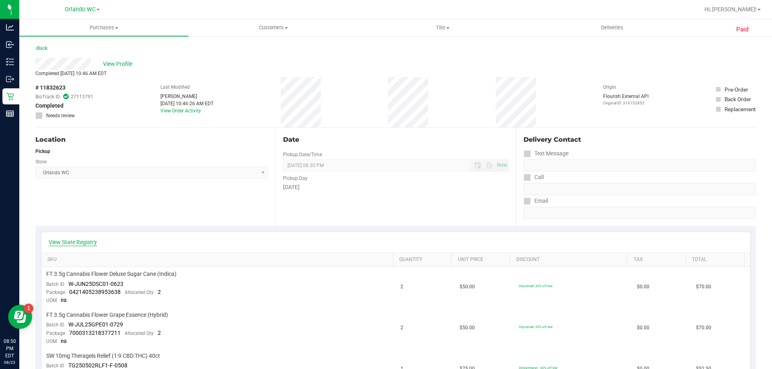
click at [88, 245] on link "View State Registry" at bounding box center [73, 242] width 48 height 8
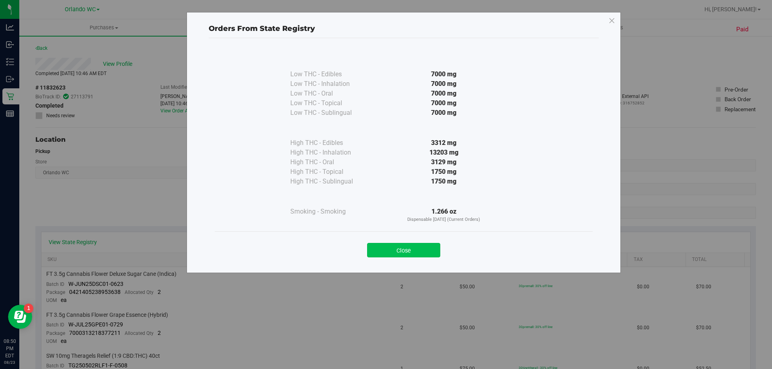
click at [412, 254] on button "Close" at bounding box center [403, 250] width 73 height 14
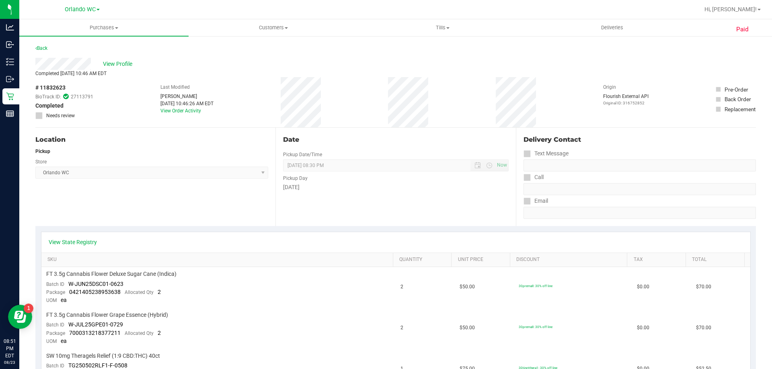
click at [391, 97] on div "# 11832623 BioTrack ID: 27113791 Completed Needs review Last Modified [PERSON_N…" at bounding box center [395, 102] width 720 height 50
click at [117, 62] on span "View Profile" at bounding box center [119, 64] width 32 height 8
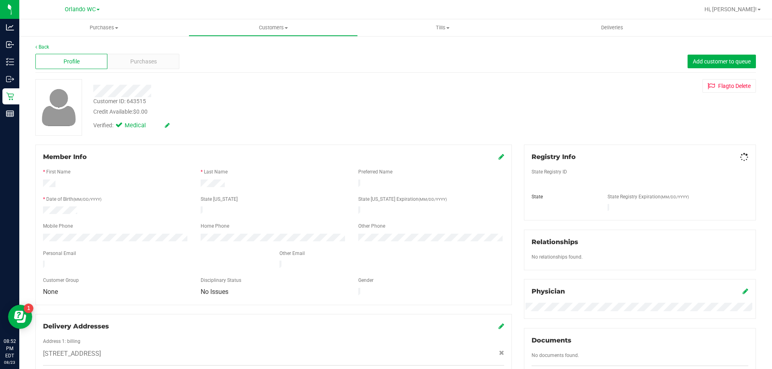
click at [117, 62] on div "Purchases" at bounding box center [143, 61] width 72 height 15
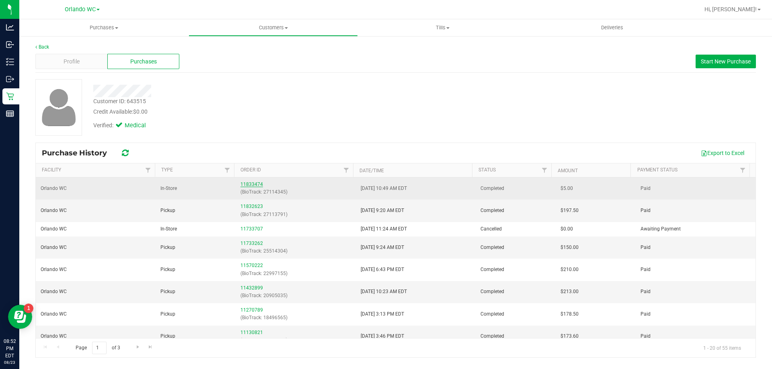
click at [250, 182] on link "11833474" at bounding box center [251, 185] width 23 height 6
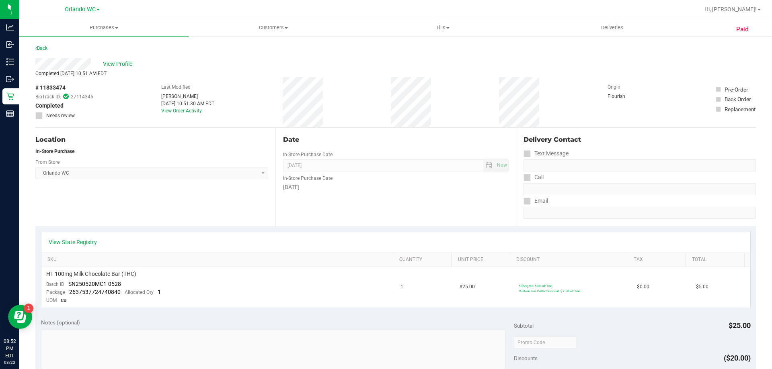
click at [63, 86] on span "# 11833474" at bounding box center [50, 88] width 30 height 8
copy span "11833474"
click at [115, 66] on span "View Profile" at bounding box center [119, 64] width 32 height 8
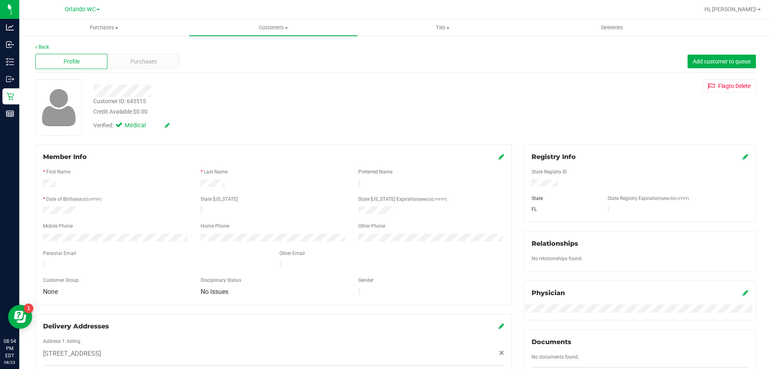
click at [136, 102] on div "Customer ID: 643515" at bounding box center [119, 101] width 53 height 8
copy div "643515"
click at [129, 62] on div "Purchases" at bounding box center [143, 61] width 72 height 15
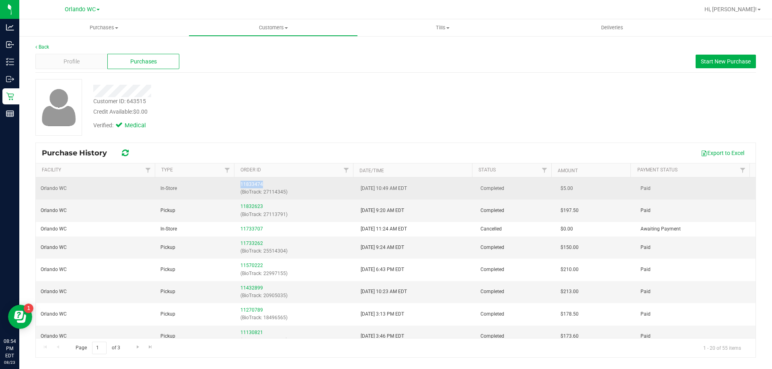
drag, startPoint x: 277, startPoint y: 185, endPoint x: 238, endPoint y: 185, distance: 39.8
click at [238, 185] on td "11833474 (BioTrack: 27114345)" at bounding box center [296, 189] width 120 height 22
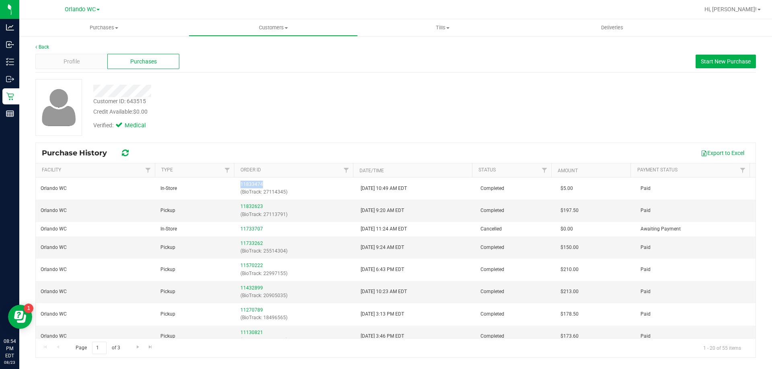
copy link "11833474"
drag, startPoint x: 263, startPoint y: 204, endPoint x: 211, endPoint y: 204, distance: 52.3
click at [211, 204] on tr "Orlando WC Pickup 11832623 (BioTrack: 27113791) [DATE] 9:20 AM EDT Completed $1…" at bounding box center [396, 211] width 720 height 22
copy tr "11832623"
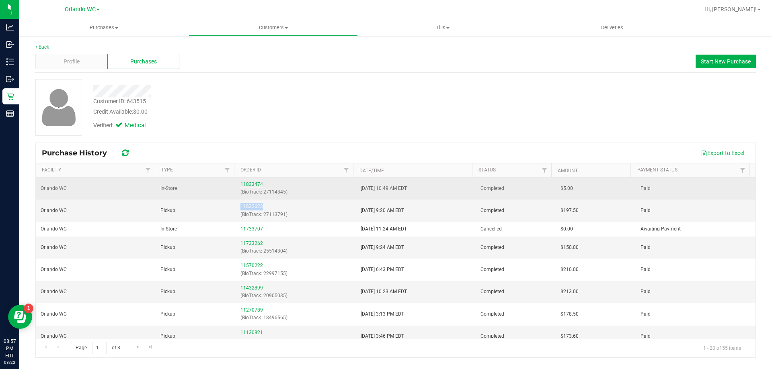
click at [244, 184] on link "11833474" at bounding box center [251, 185] width 23 height 6
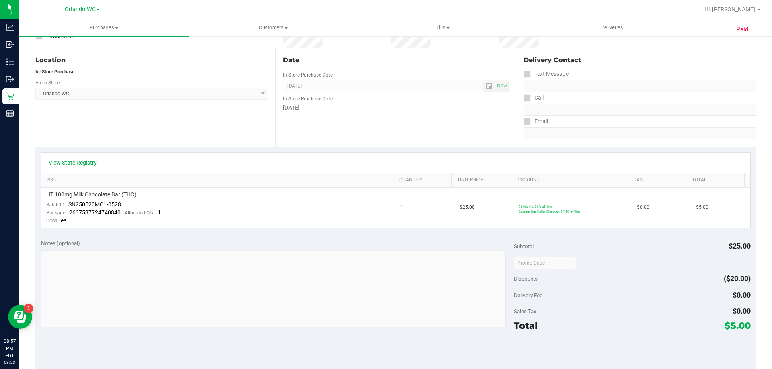
scroll to position [11, 0]
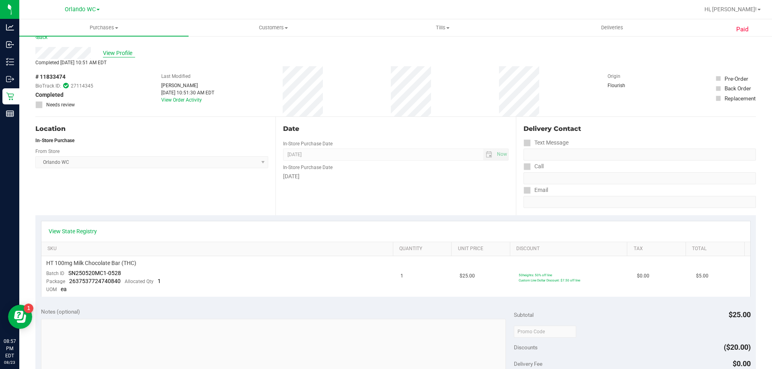
click at [117, 52] on span "View Profile" at bounding box center [119, 53] width 32 height 8
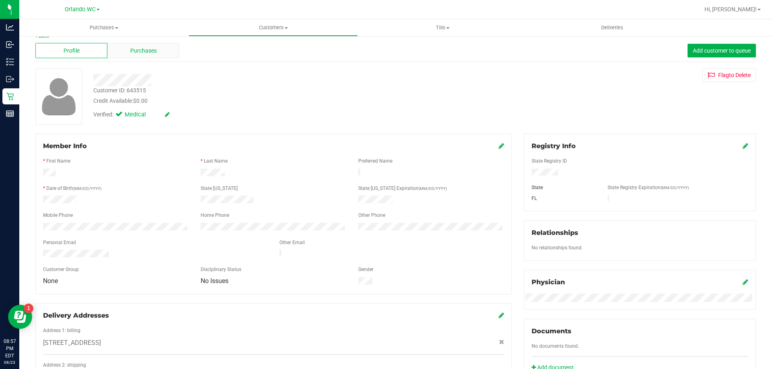
click at [160, 51] on div "Purchases" at bounding box center [143, 50] width 72 height 15
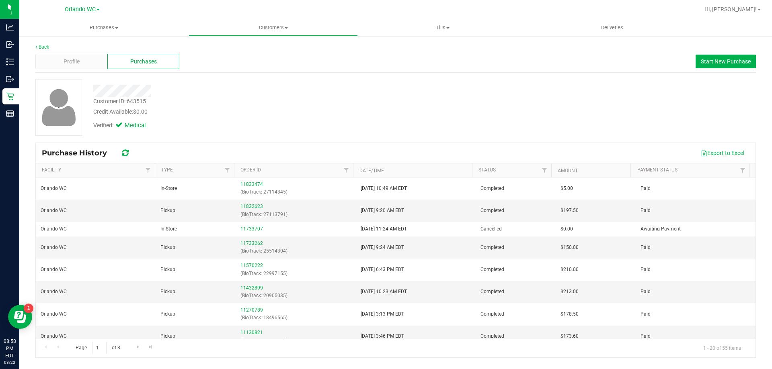
click at [358, 117] on div "Verified: Medical" at bounding box center [270, 125] width 366 height 18
click at [285, 27] on span at bounding box center [286, 28] width 3 height 2
click at [237, 44] on li "All customers" at bounding box center [273, 49] width 169 height 10
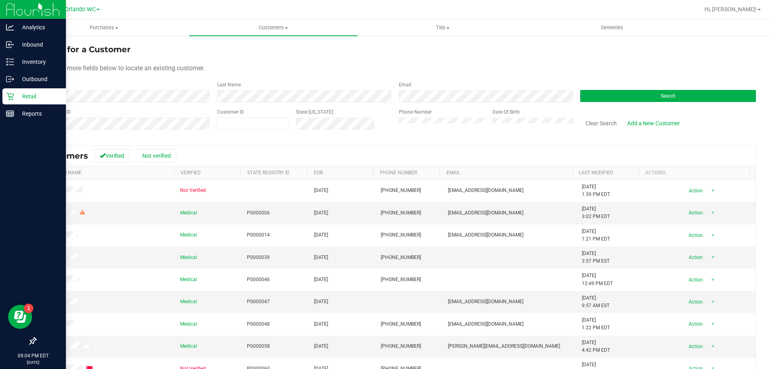
click at [7, 100] on icon at bounding box center [10, 96] width 8 height 8
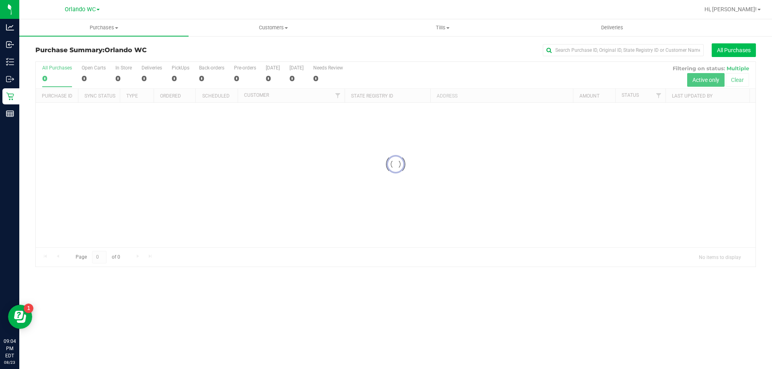
click at [730, 55] on button "All Purchases" at bounding box center [734, 50] width 44 height 14
click at [753, 59] on div "Purchase Summary: Orlando WC All Purchases" at bounding box center [395, 52] width 720 height 18
click at [739, 54] on button "All Purchases" at bounding box center [734, 50] width 44 height 14
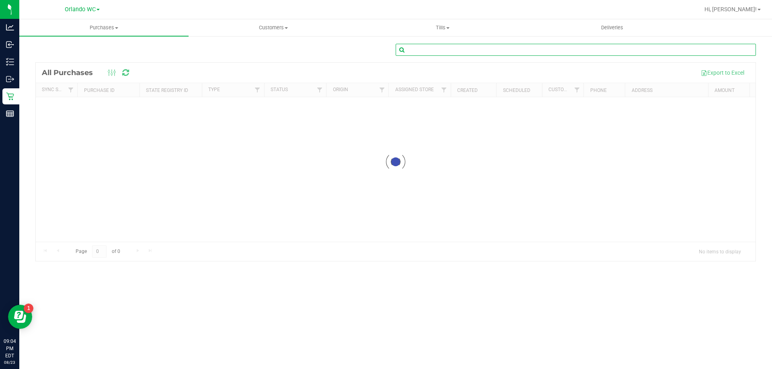
click at [641, 48] on input "text" at bounding box center [576, 50] width 360 height 12
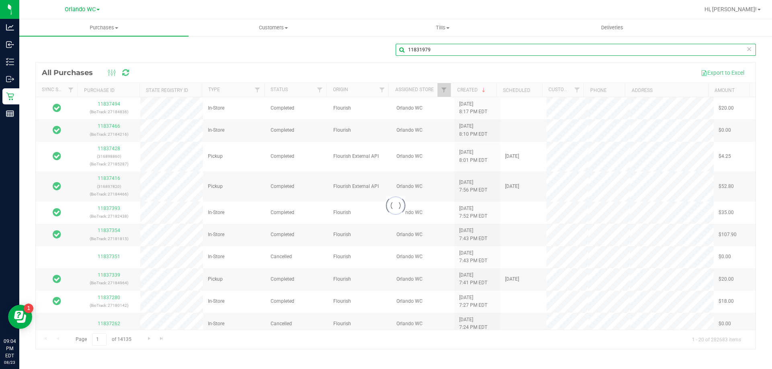
type input "11831979"
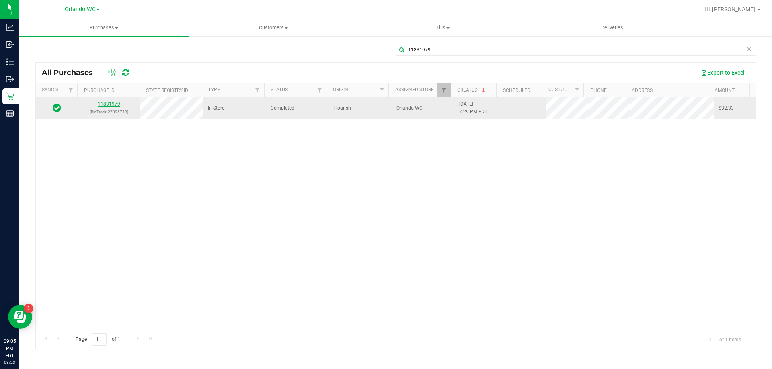
click at [107, 104] on link "11831979" at bounding box center [109, 104] width 23 height 6
